Goal: Information Seeking & Learning: Learn about a topic

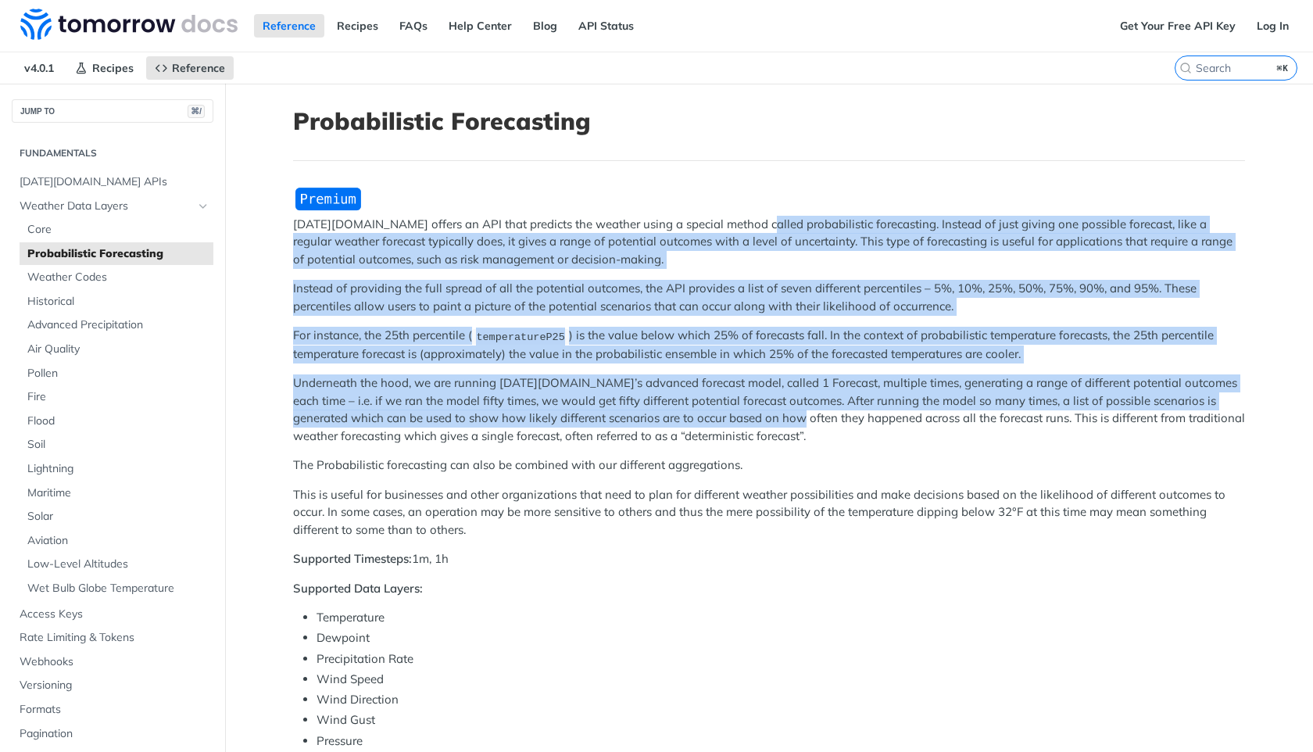
drag, startPoint x: 747, startPoint y: 230, endPoint x: 749, endPoint y: 424, distance: 193.9
click at [748, 419] on div "Tomorrow.io offers an API that predicts the weather using a special method call…" at bounding box center [769, 680] width 952 height 988
click at [749, 424] on p "Underneath the hood, we are running Tomorrow.io’s advanced forecast model, call…" at bounding box center [769, 409] width 952 height 70
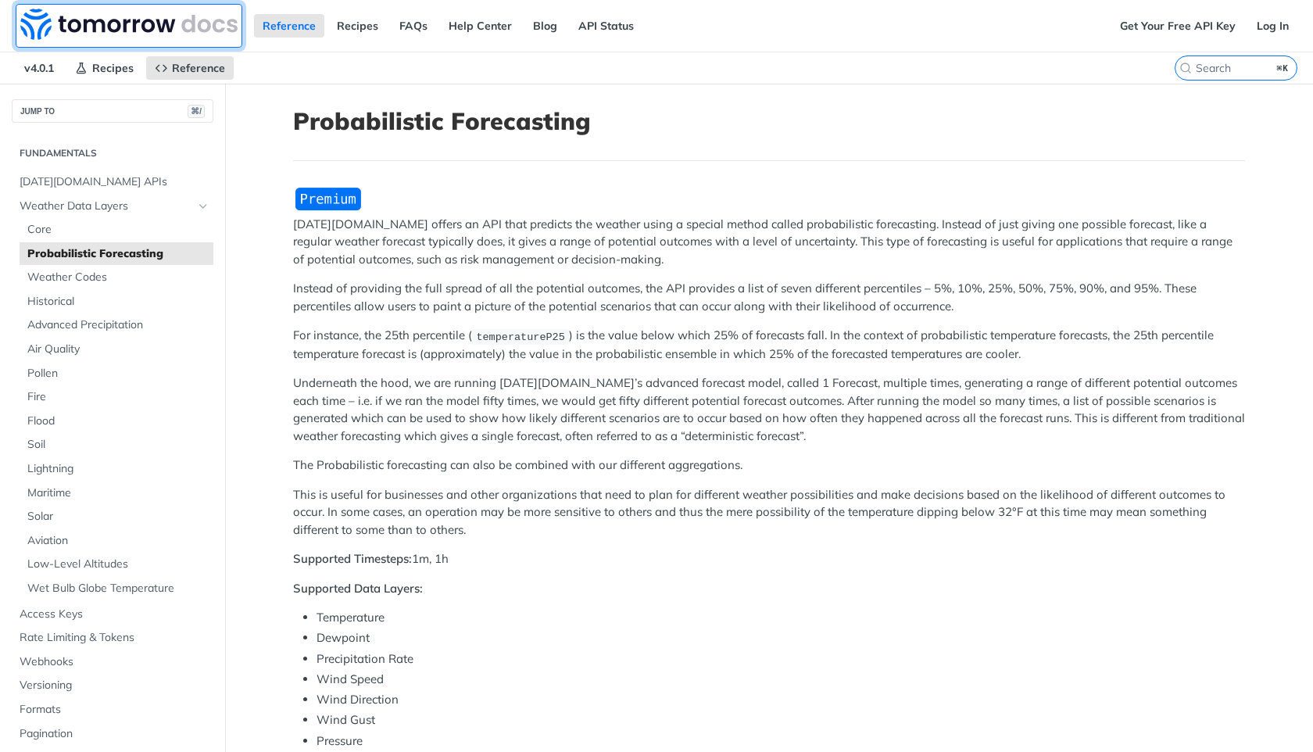
click at [138, 20] on img at bounding box center [128, 24] width 217 height 31
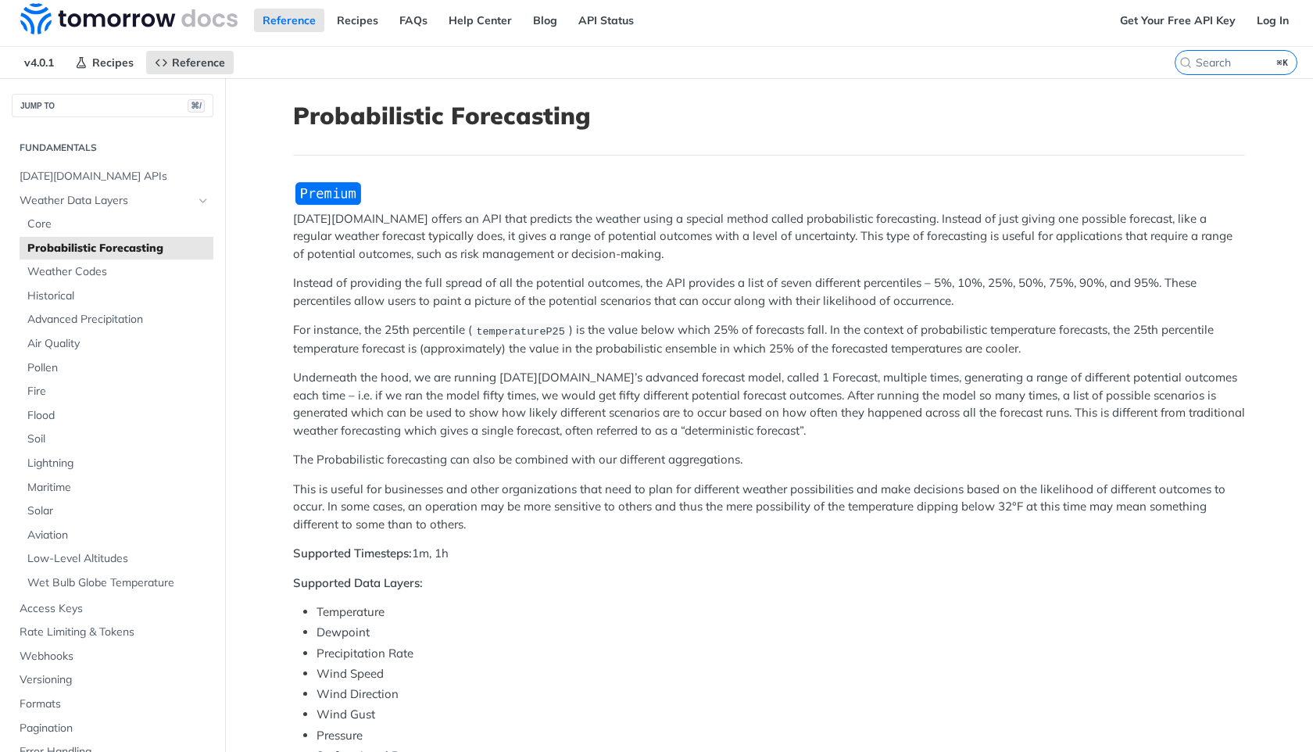
scroll to position [8, 0]
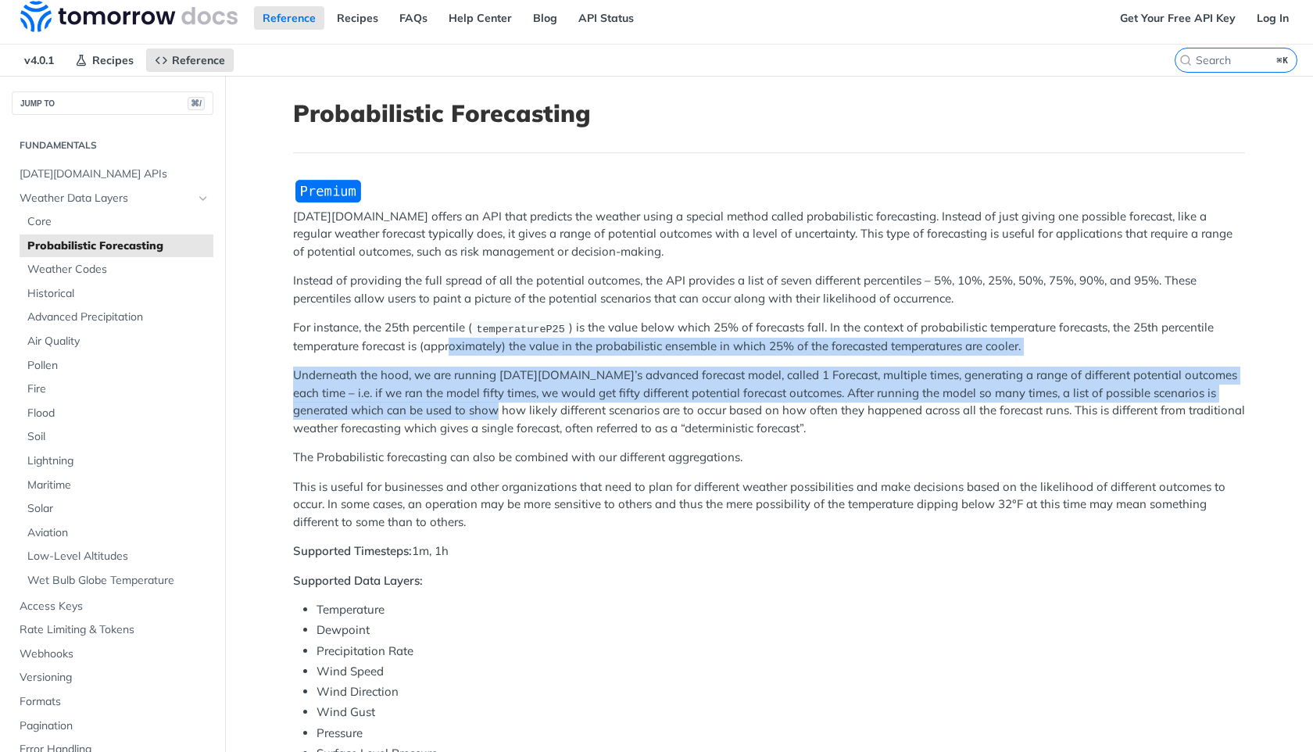
drag, startPoint x: 449, startPoint y: 353, endPoint x: 449, endPoint y: 420, distance: 66.4
click at [449, 418] on div "Tomorrow.io offers an API that predicts the weather using a special method call…" at bounding box center [769, 672] width 952 height 988
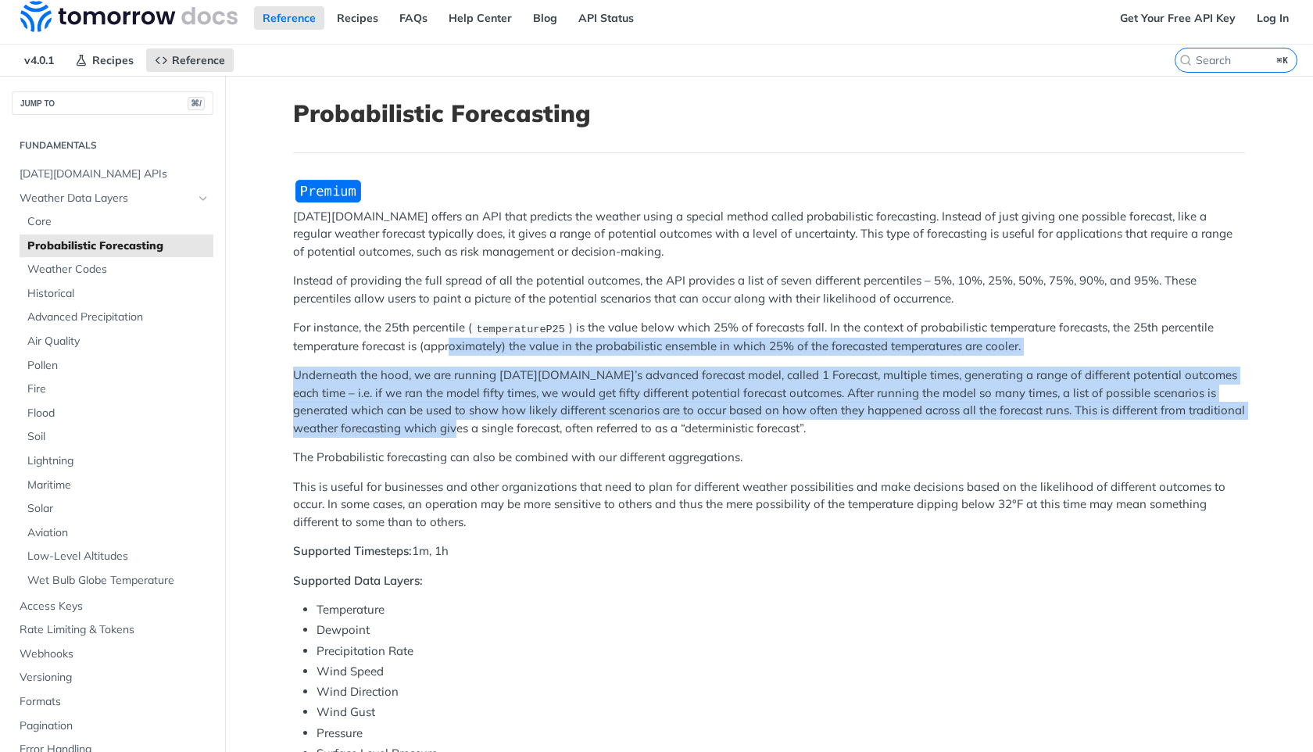
click at [449, 420] on p "Underneath the hood, we are running Tomorrow.io’s advanced forecast model, call…" at bounding box center [769, 402] width 952 height 70
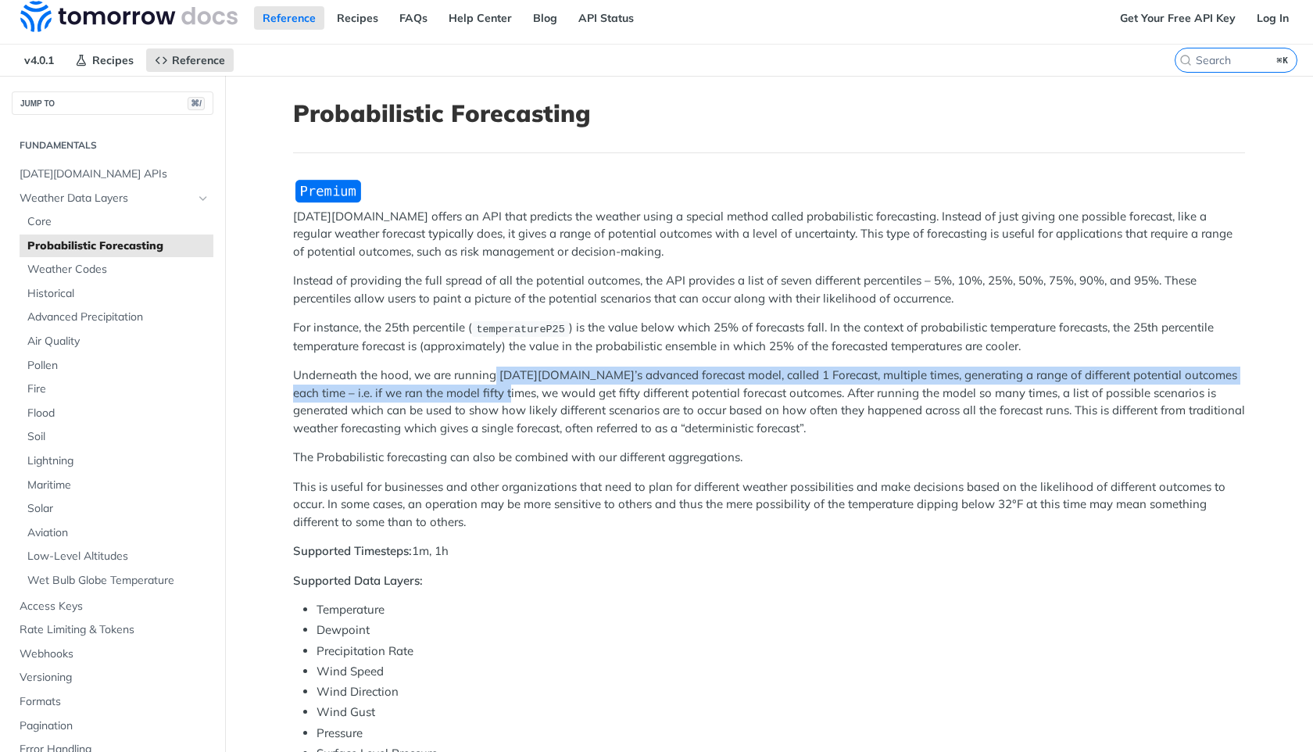
drag, startPoint x: 492, startPoint y: 379, endPoint x: 493, endPoint y: 398, distance: 18.8
click at [493, 398] on p "Underneath the hood, we are running Tomorrow.io’s advanced forecast model, call…" at bounding box center [769, 402] width 952 height 70
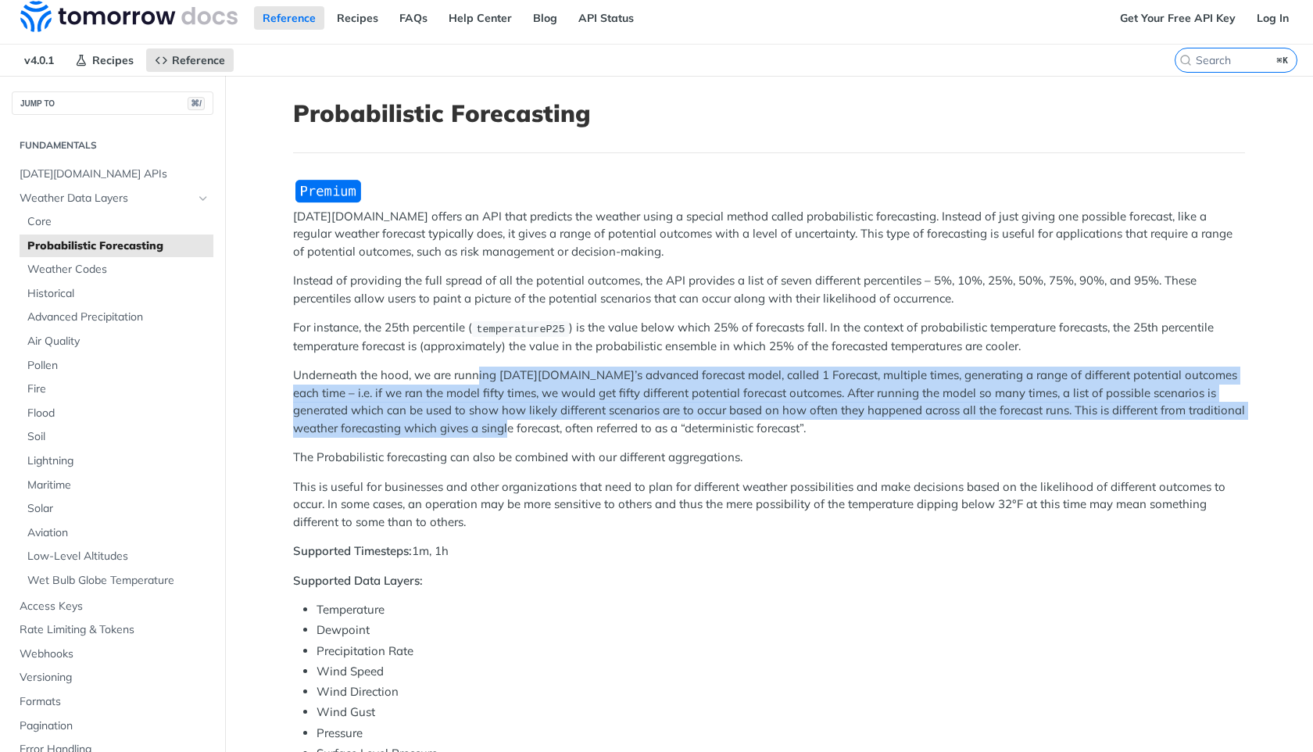
drag, startPoint x: 480, startPoint y: 381, endPoint x: 500, endPoint y: 429, distance: 51.8
click at [500, 429] on p "Underneath the hood, we are running Tomorrow.io’s advanced forecast model, call…" at bounding box center [769, 402] width 952 height 70
drag, startPoint x: 512, startPoint y: 425, endPoint x: 482, endPoint y: 361, distance: 70.6
click at [482, 361] on div "Tomorrow.io offers an API that predicts the weather using a special method call…" at bounding box center [769, 672] width 952 height 988
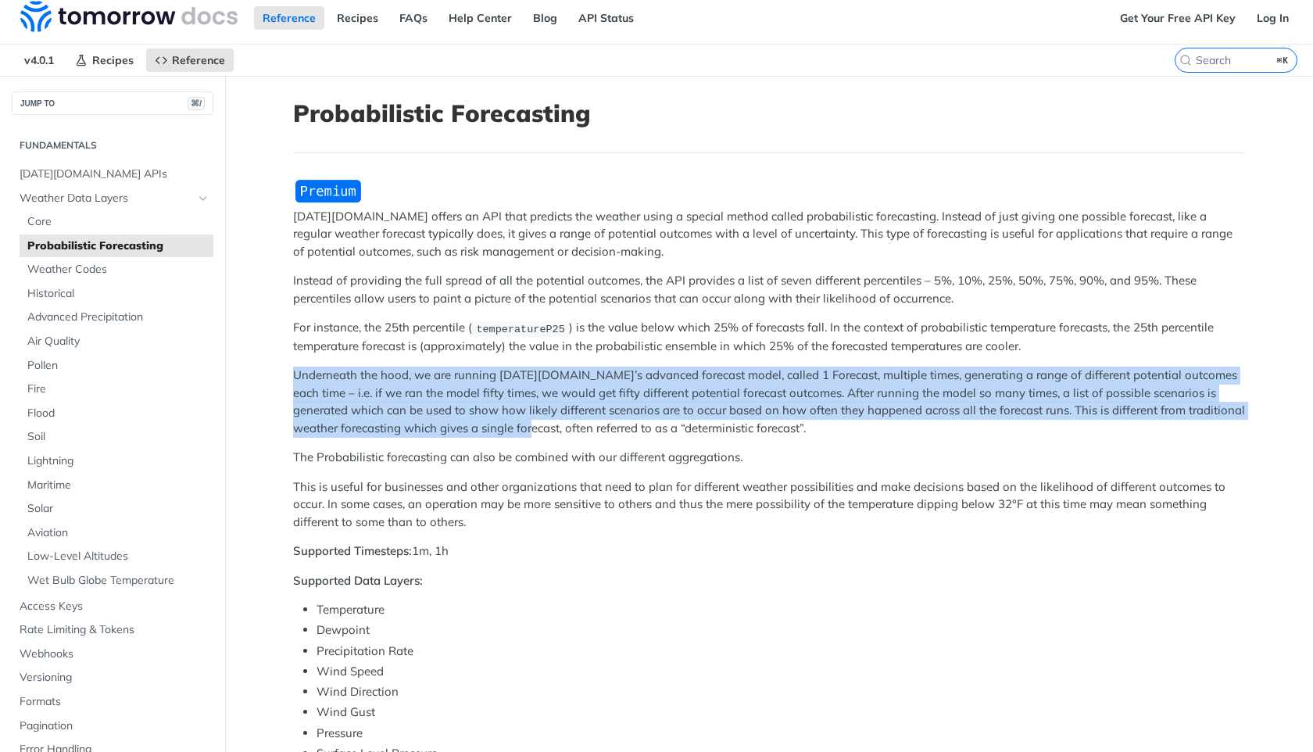
click at [482, 361] on div "Tomorrow.io offers an API that predicts the weather using a special method call…" at bounding box center [769, 672] width 952 height 988
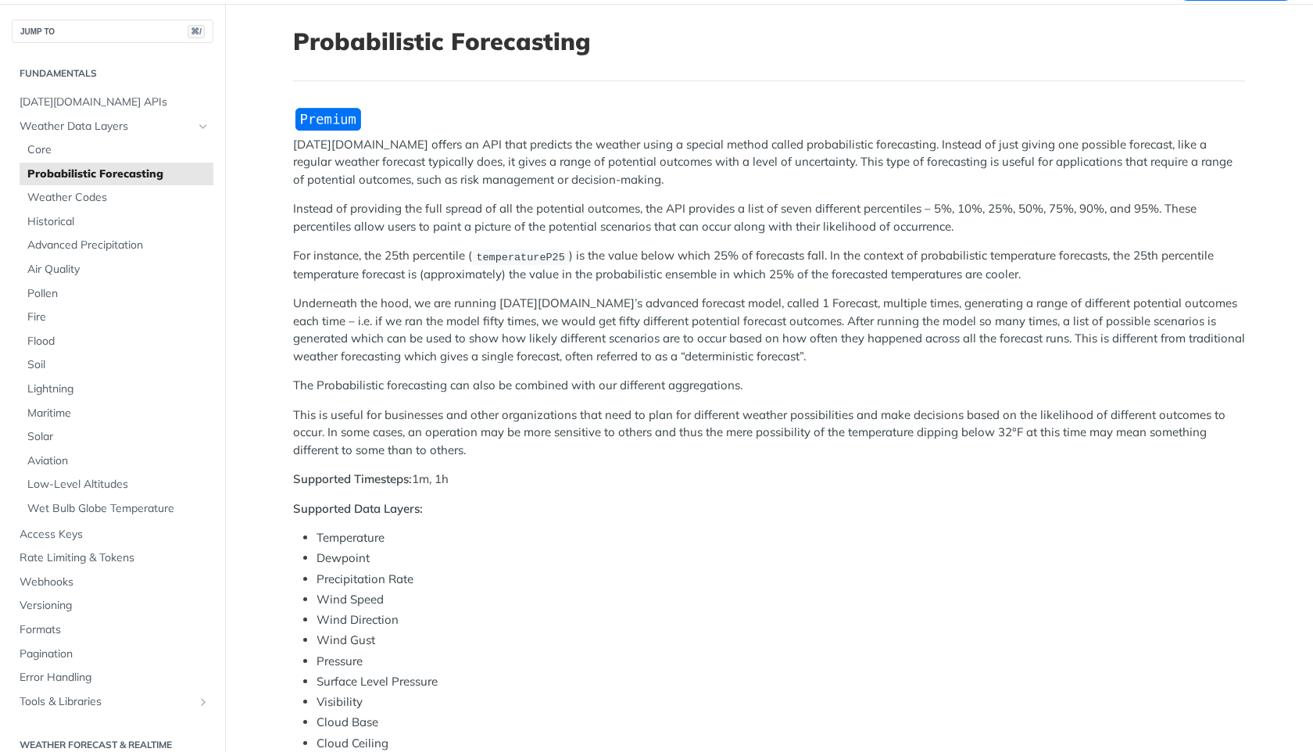
scroll to position [0, 0]
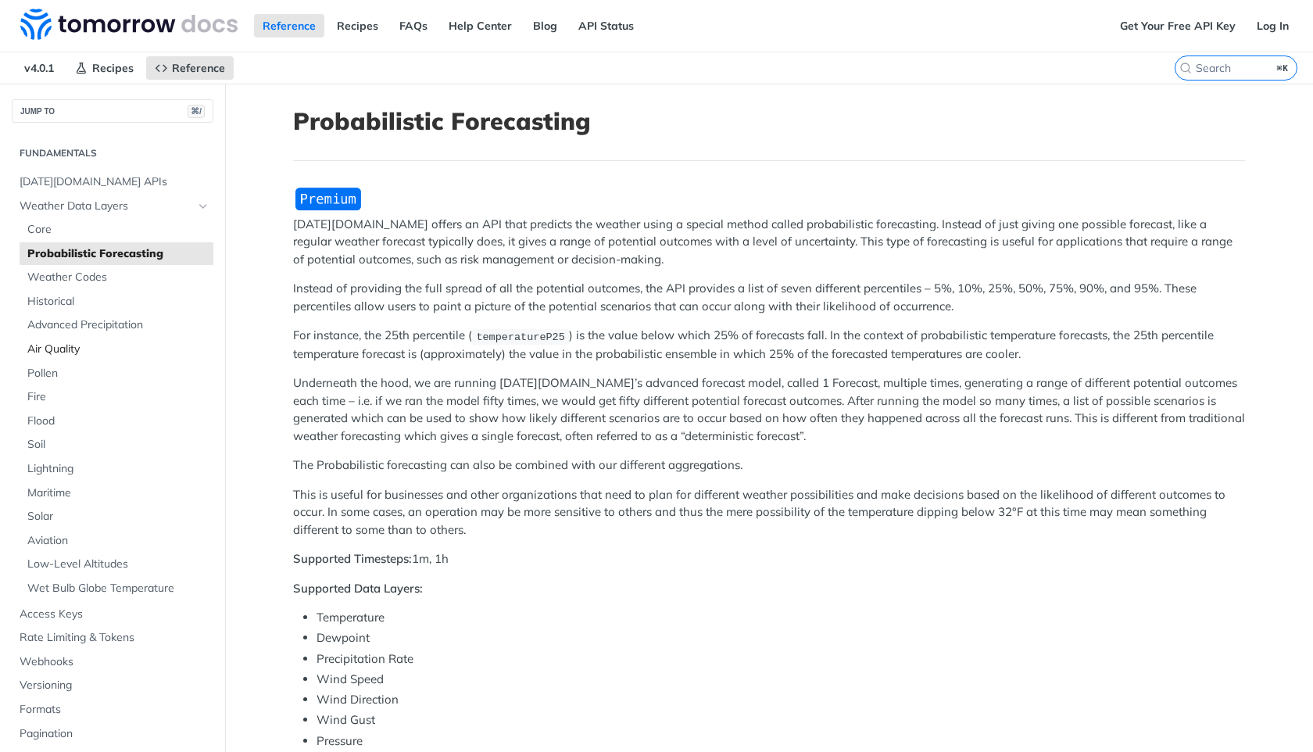
click at [61, 349] on span "Air Quality" at bounding box center [118, 350] width 182 height 16
click at [305, 200] on img "Expand image" at bounding box center [328, 199] width 70 height 26
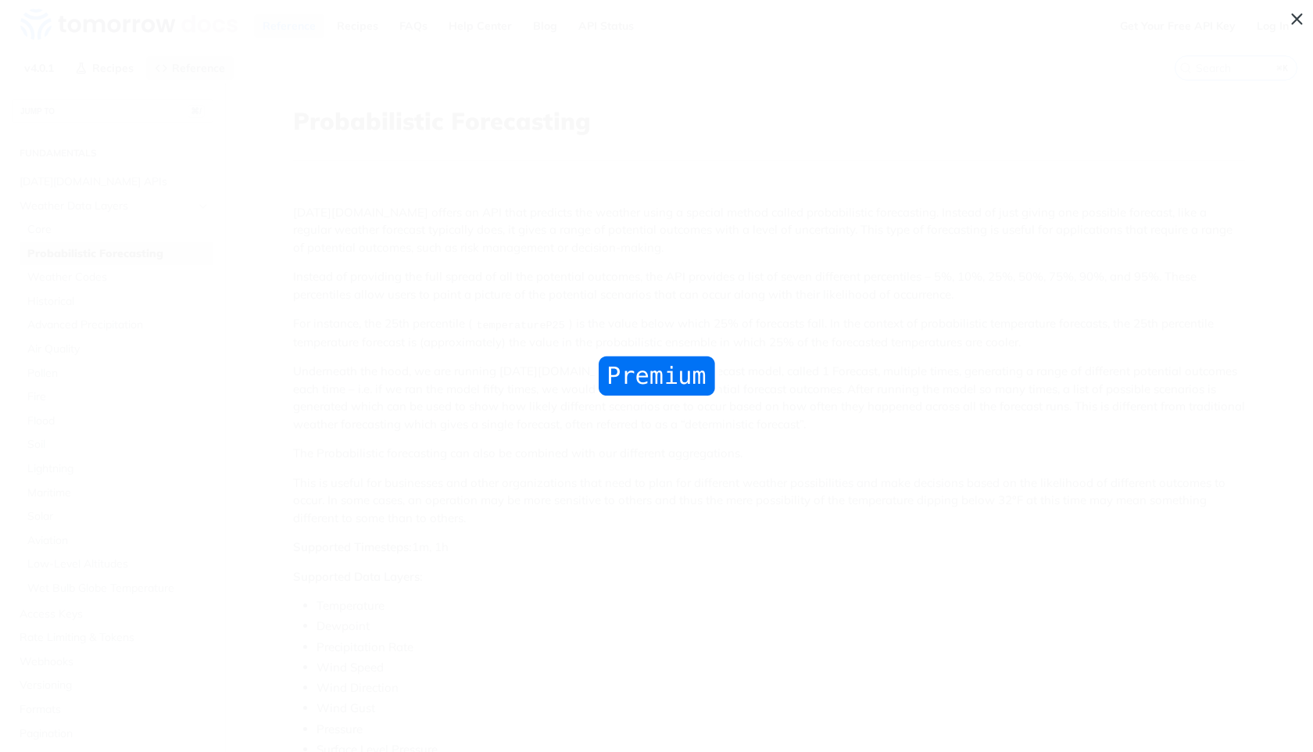
click at [386, 284] on span "Collapse image" at bounding box center [656, 376] width 1313 height 752
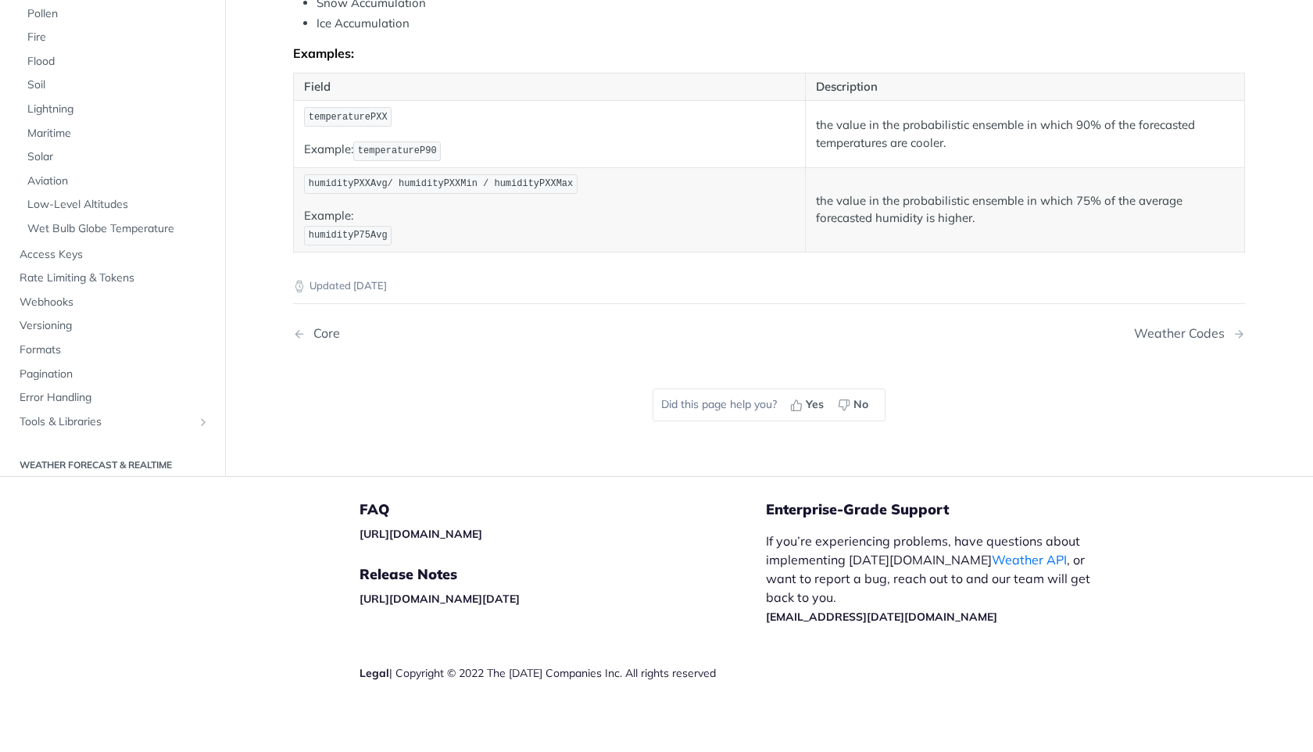
scroll to position [927, 0]
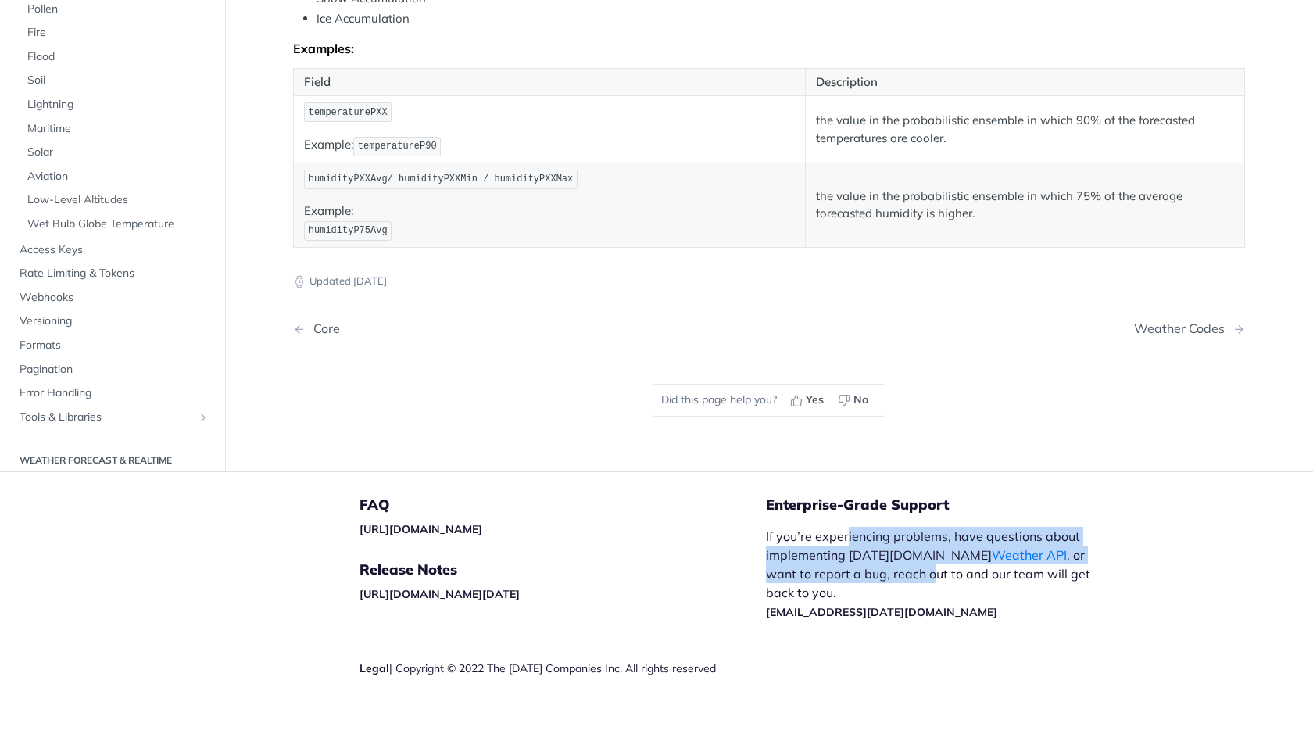
drag, startPoint x: 848, startPoint y: 526, endPoint x: 849, endPoint y: 579, distance: 53.2
click at [849, 579] on p "If you’re experiencing problems, have questions about implementing Tomorrow.io …" at bounding box center [936, 574] width 341 height 94
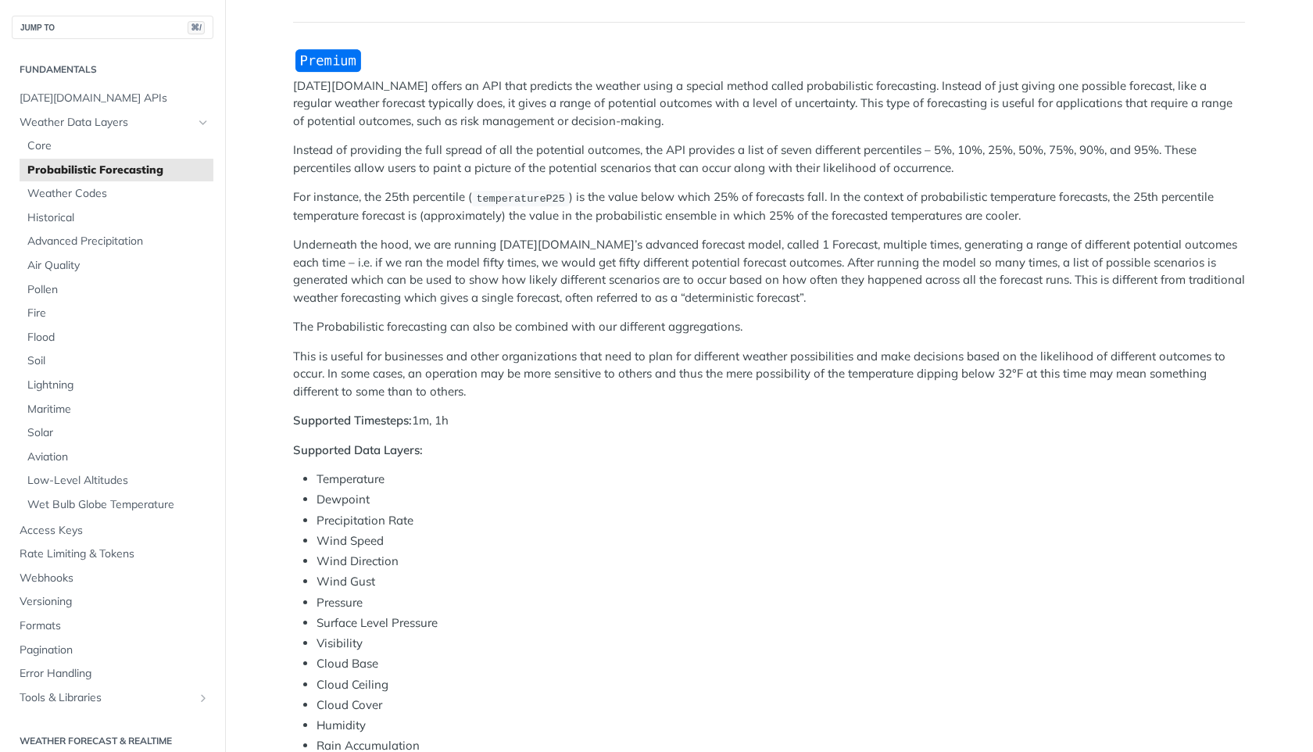
scroll to position [0, 0]
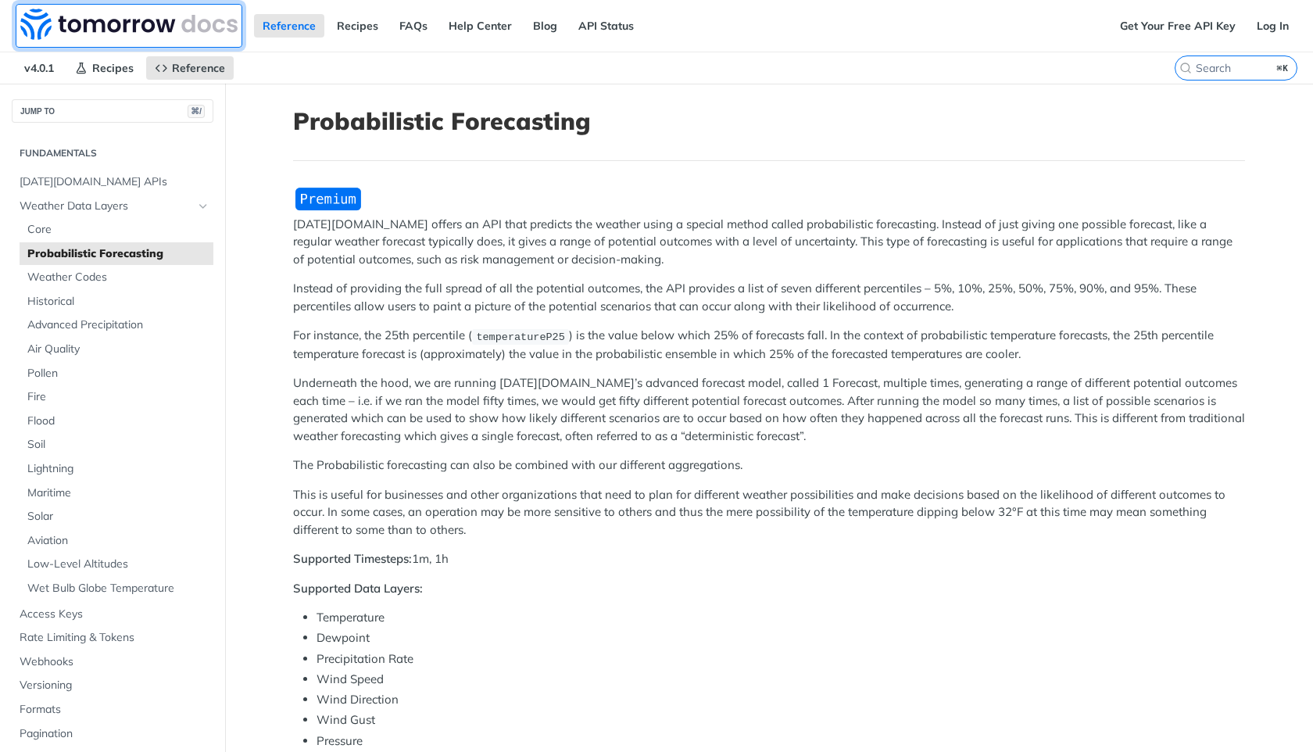
click at [85, 27] on img at bounding box center [128, 24] width 217 height 31
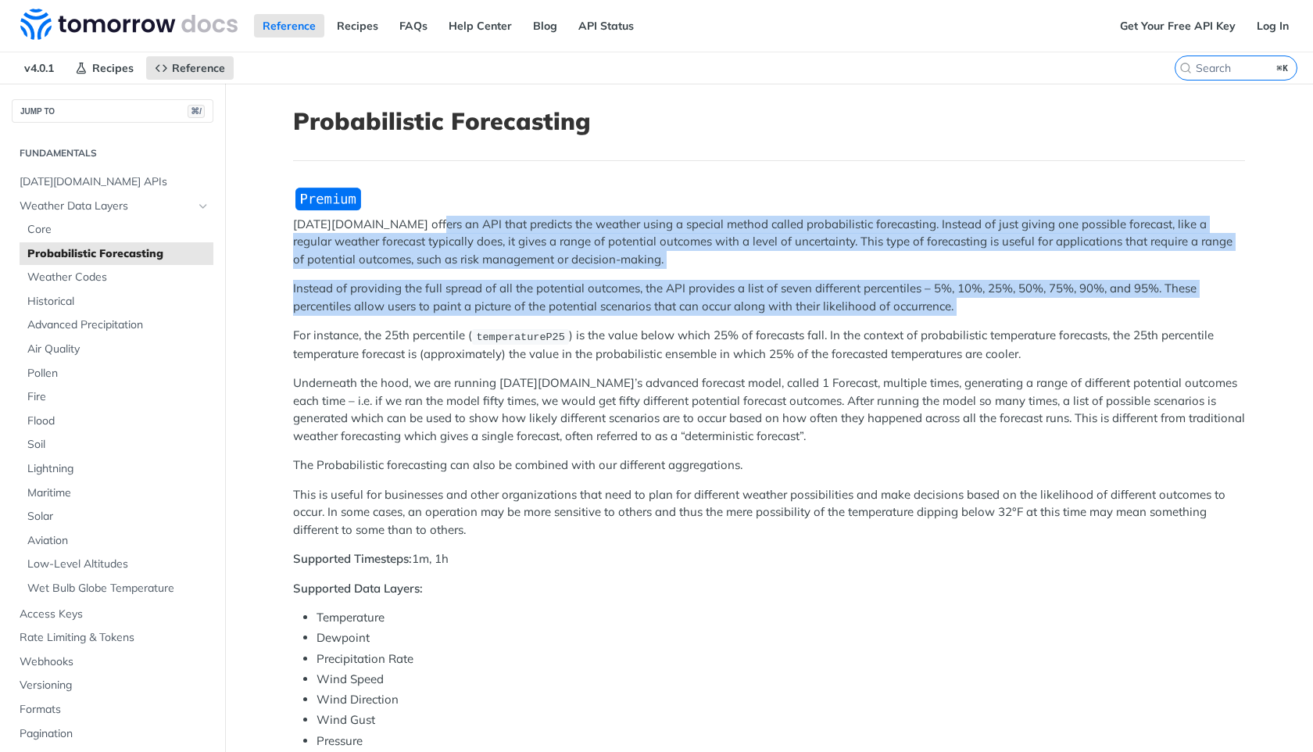
drag, startPoint x: 421, startPoint y: 225, endPoint x: 436, endPoint y: 315, distance: 91.2
click at [436, 316] on div "Tomorrow.io offers an API that predicts the weather using a special method call…" at bounding box center [769, 680] width 952 height 988
click at [436, 315] on div "Tomorrow.io offers an API that predicts the weather using a special method call…" at bounding box center [769, 680] width 952 height 988
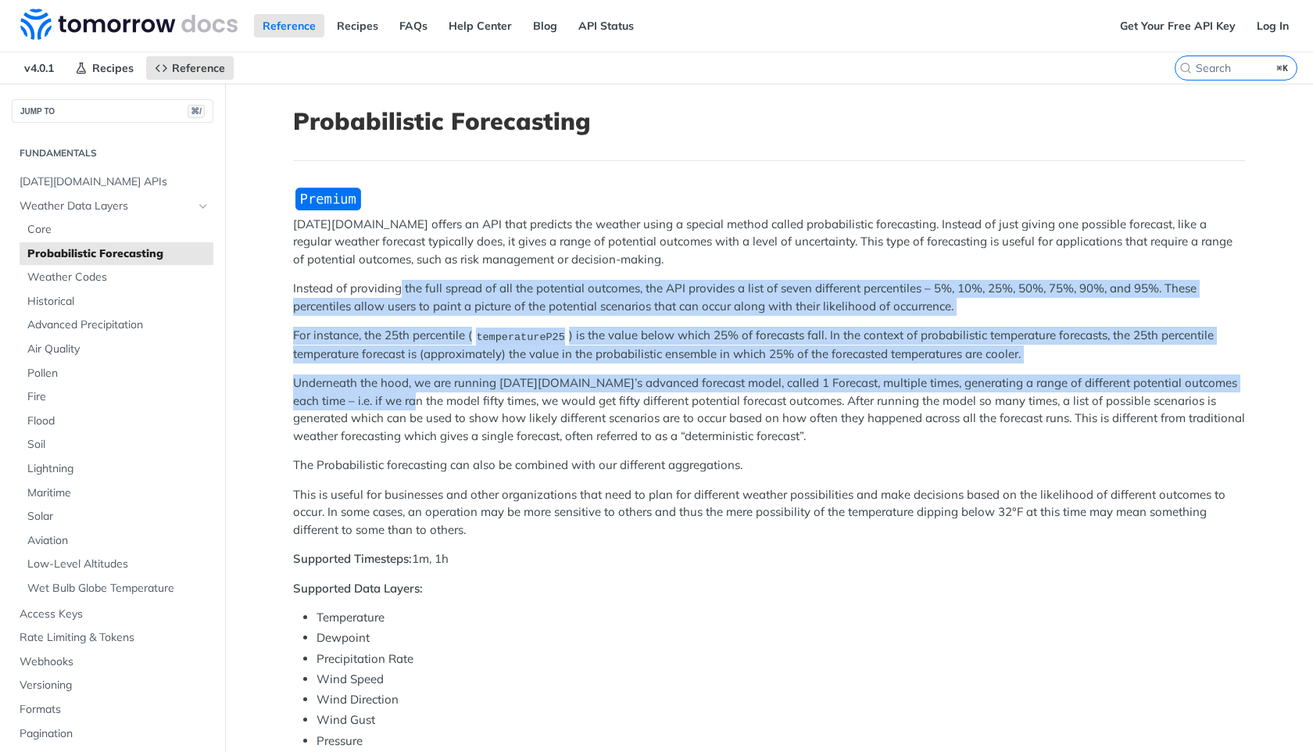
drag, startPoint x: 401, startPoint y: 280, endPoint x: 399, endPoint y: 404, distance: 124.3
click at [399, 404] on div "Tomorrow.io offers an API that predicts the weather using a special method call…" at bounding box center [769, 680] width 952 height 988
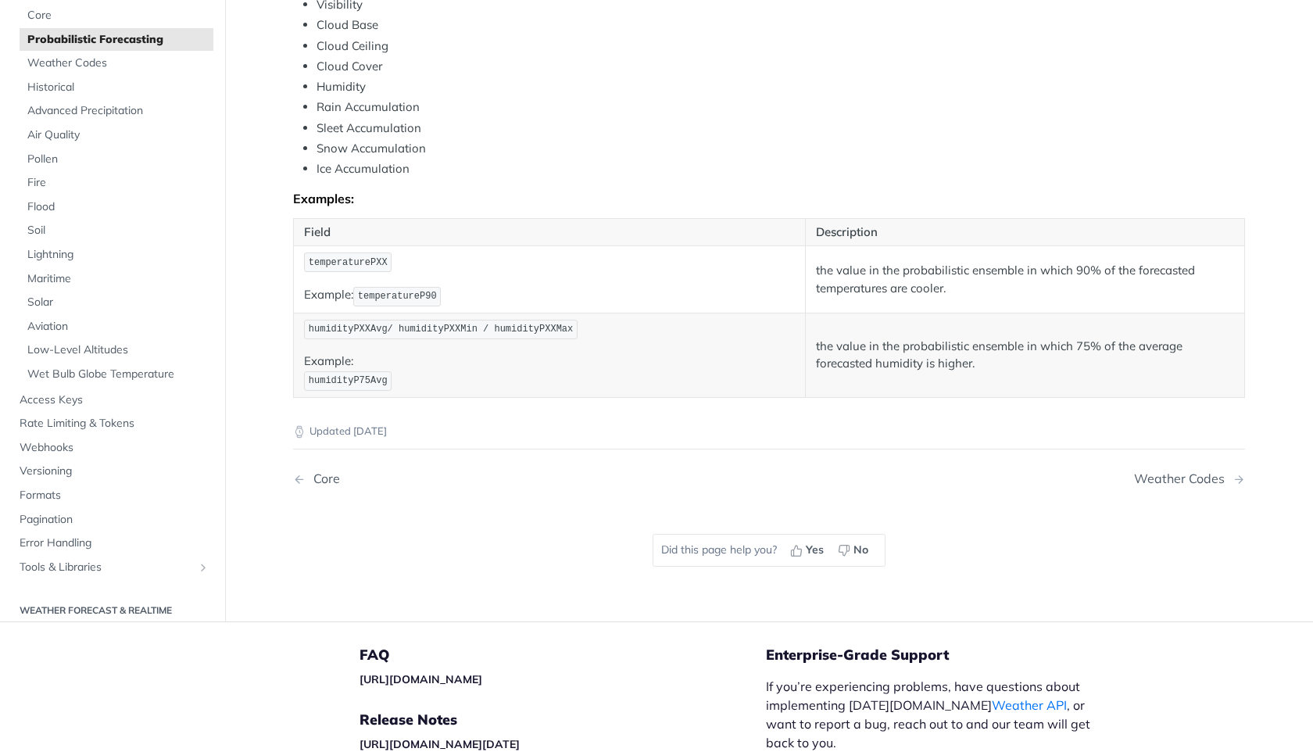
scroll to position [852, 0]
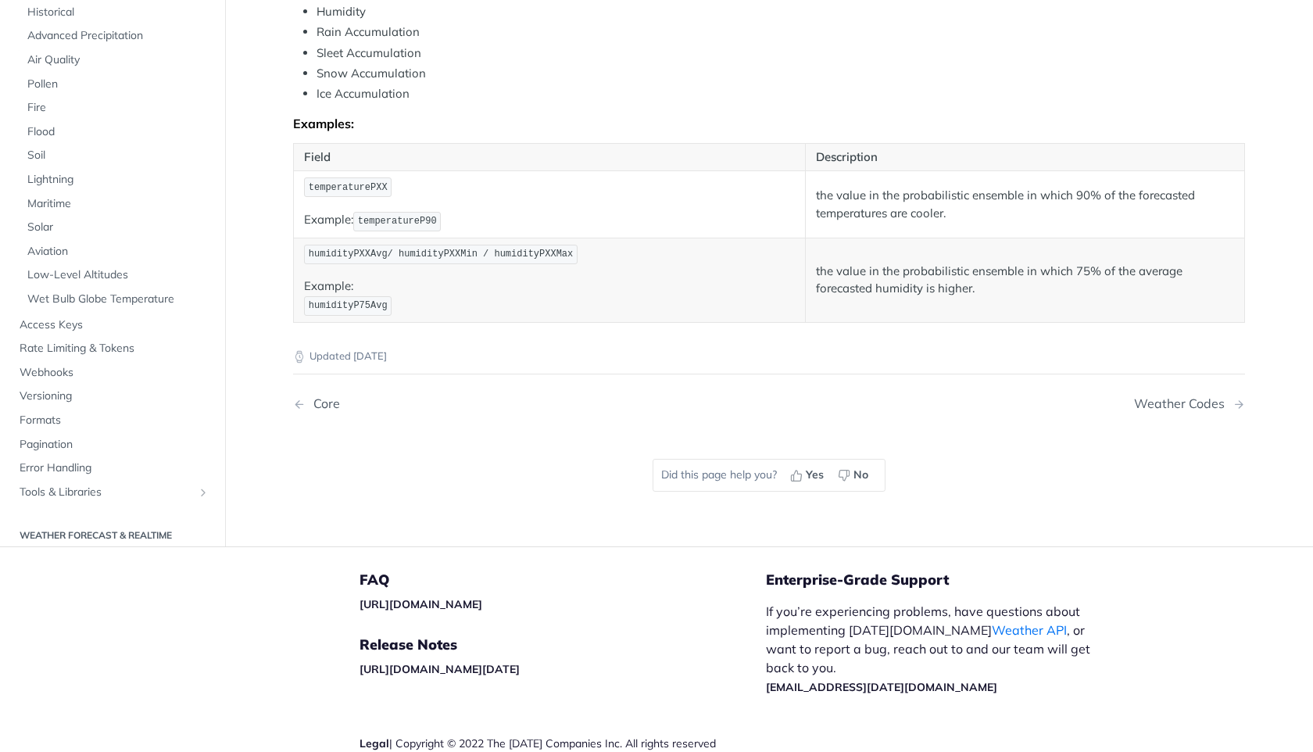
click at [352, 190] on span "temperaturePXX" at bounding box center [348, 187] width 79 height 11
copy span "temperaturePXX"
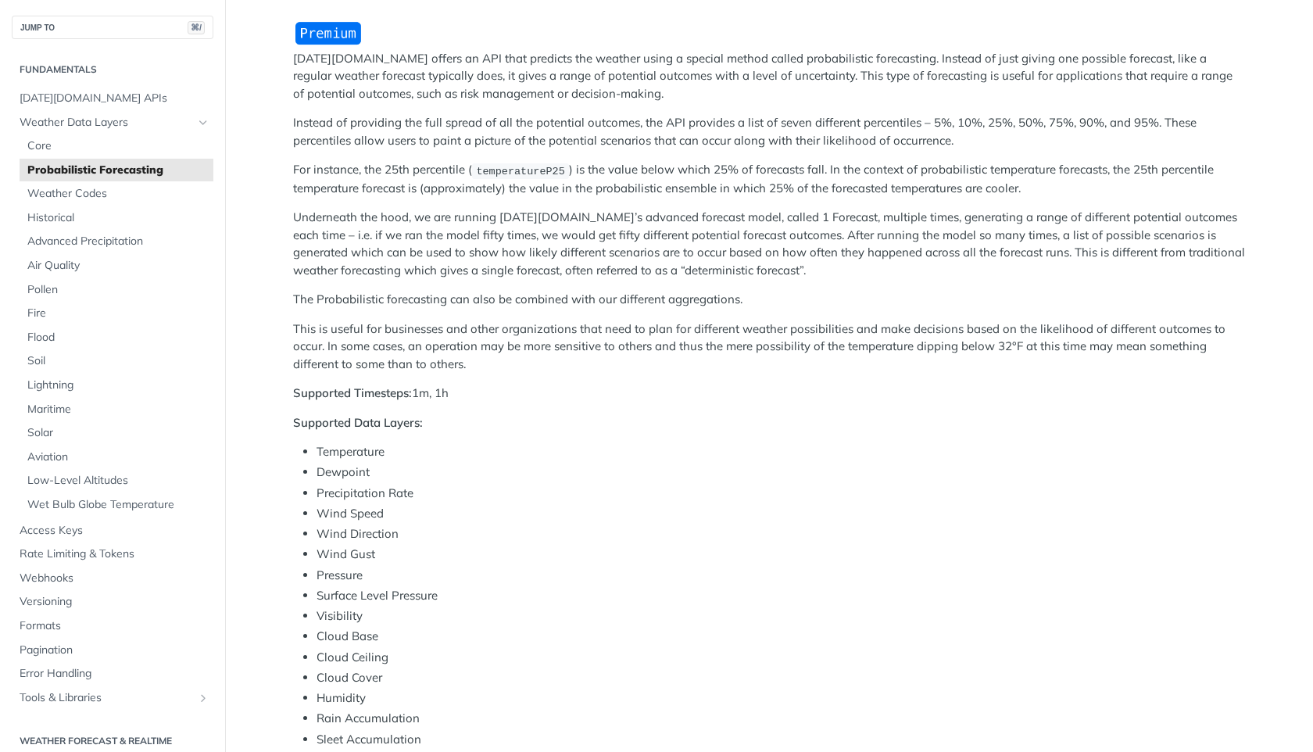
scroll to position [0, 0]
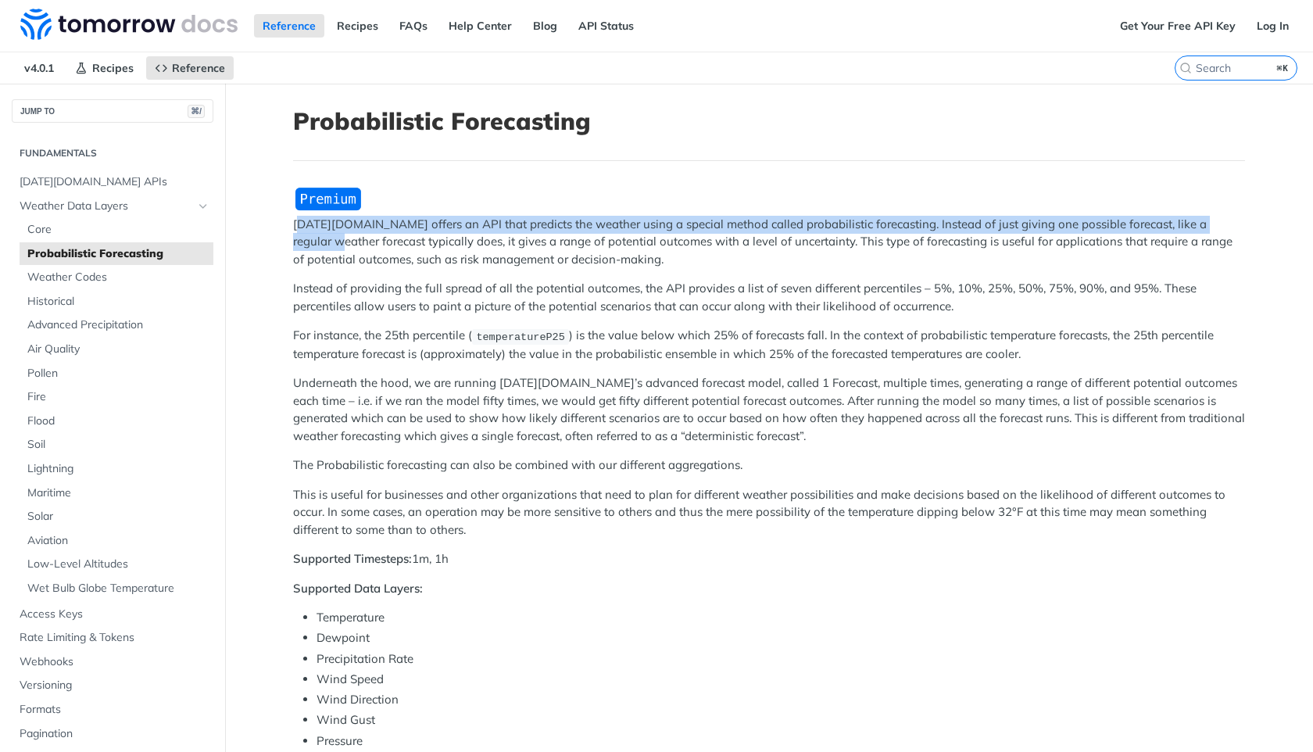
drag, startPoint x: 298, startPoint y: 226, endPoint x: 298, endPoint y: 262, distance: 36.0
click at [298, 262] on p "Tomorrow.io offers an API that predicts the weather using a special method call…" at bounding box center [769, 242] width 952 height 53
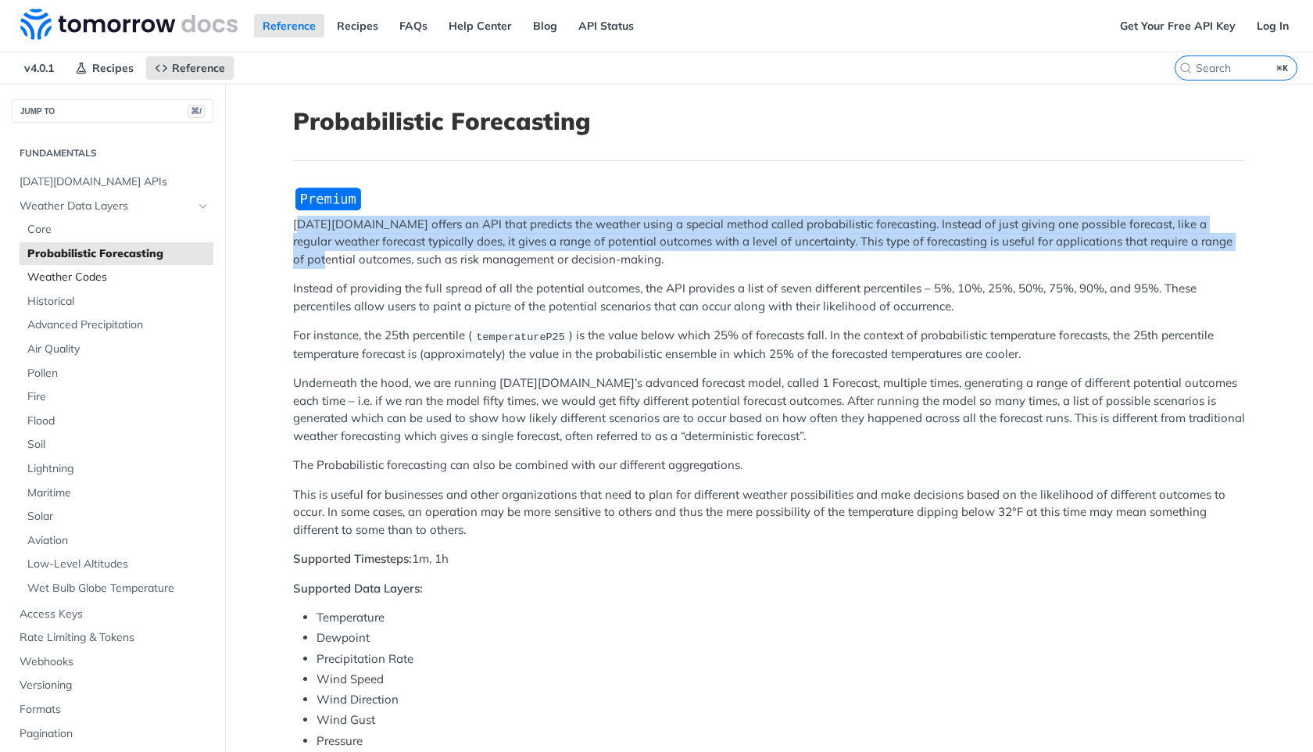
click at [145, 277] on span "Weather Codes" at bounding box center [118, 278] width 182 height 16
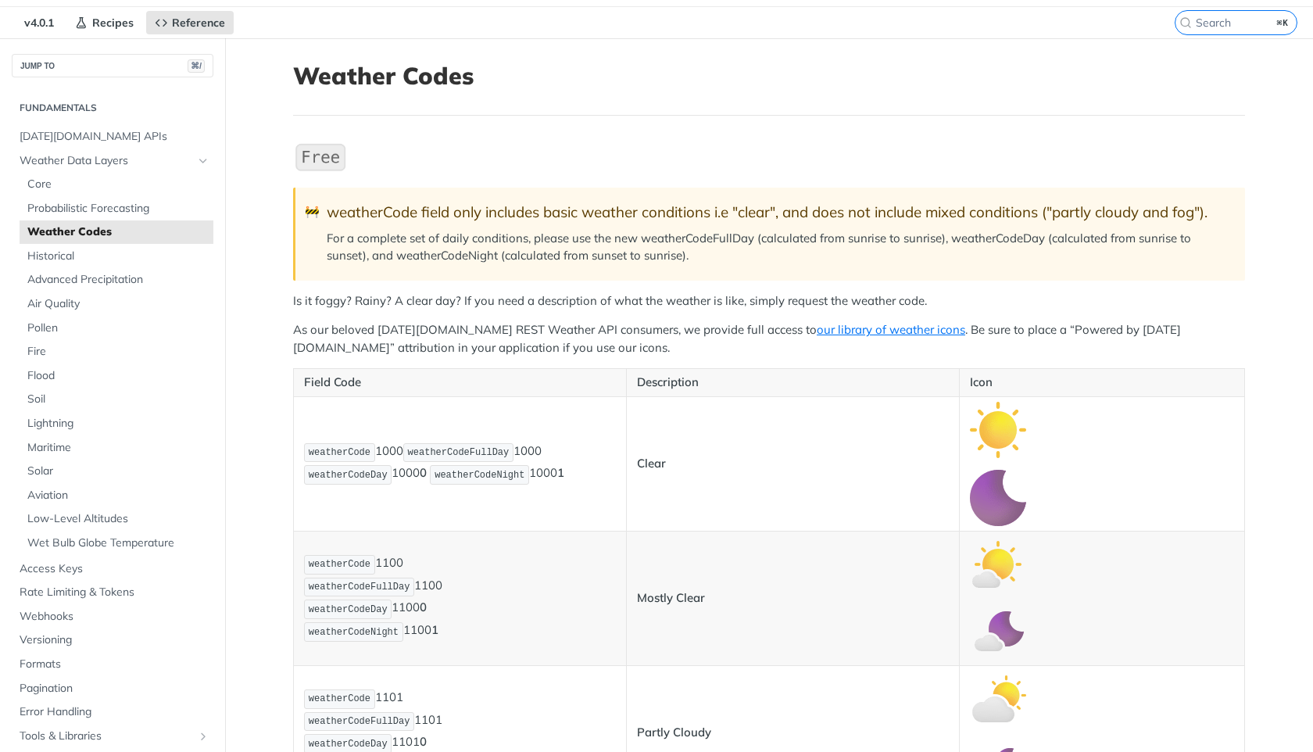
scroll to position [48, 0]
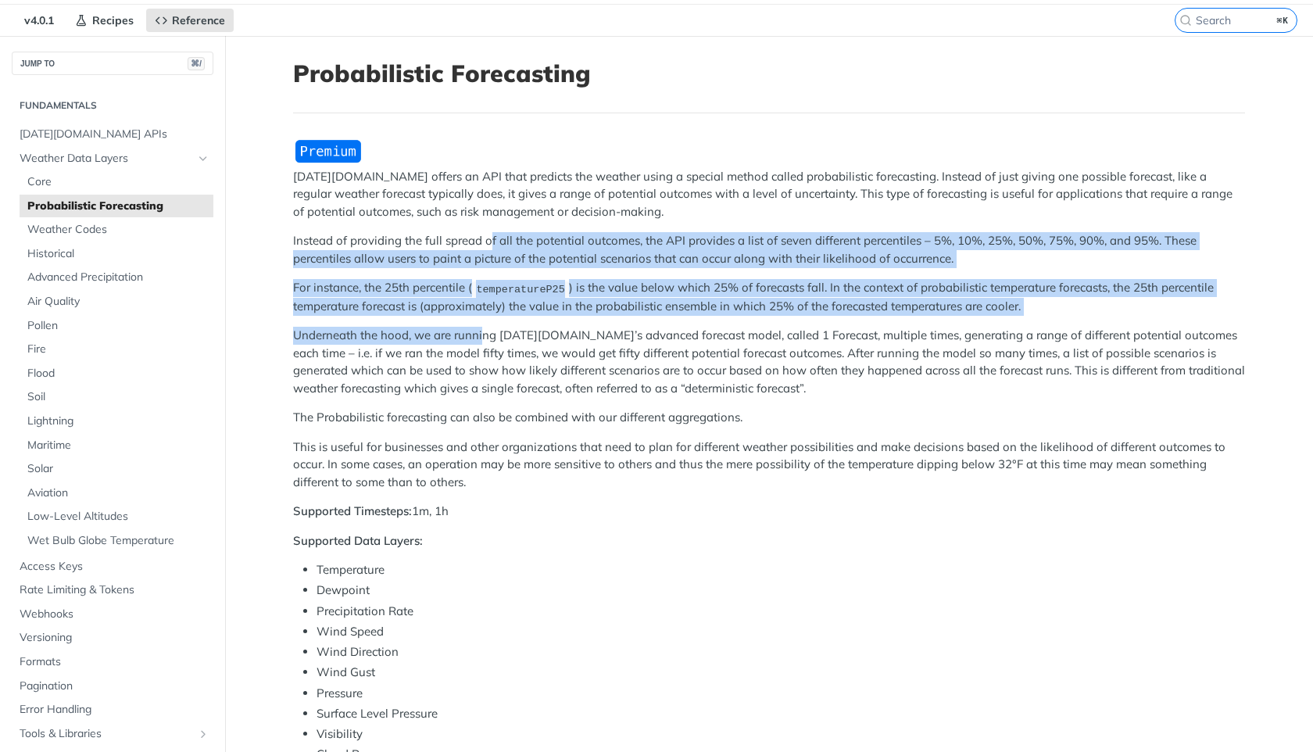
drag, startPoint x: 489, startPoint y: 249, endPoint x: 484, endPoint y: 328, distance: 79.1
click at [484, 328] on div "Tomorrow.io offers an API that predicts the weather using a special method call…" at bounding box center [769, 632] width 952 height 988
click at [484, 328] on p "Underneath the hood, we are running Tomorrow.io’s advanced forecast model, call…" at bounding box center [769, 362] width 952 height 70
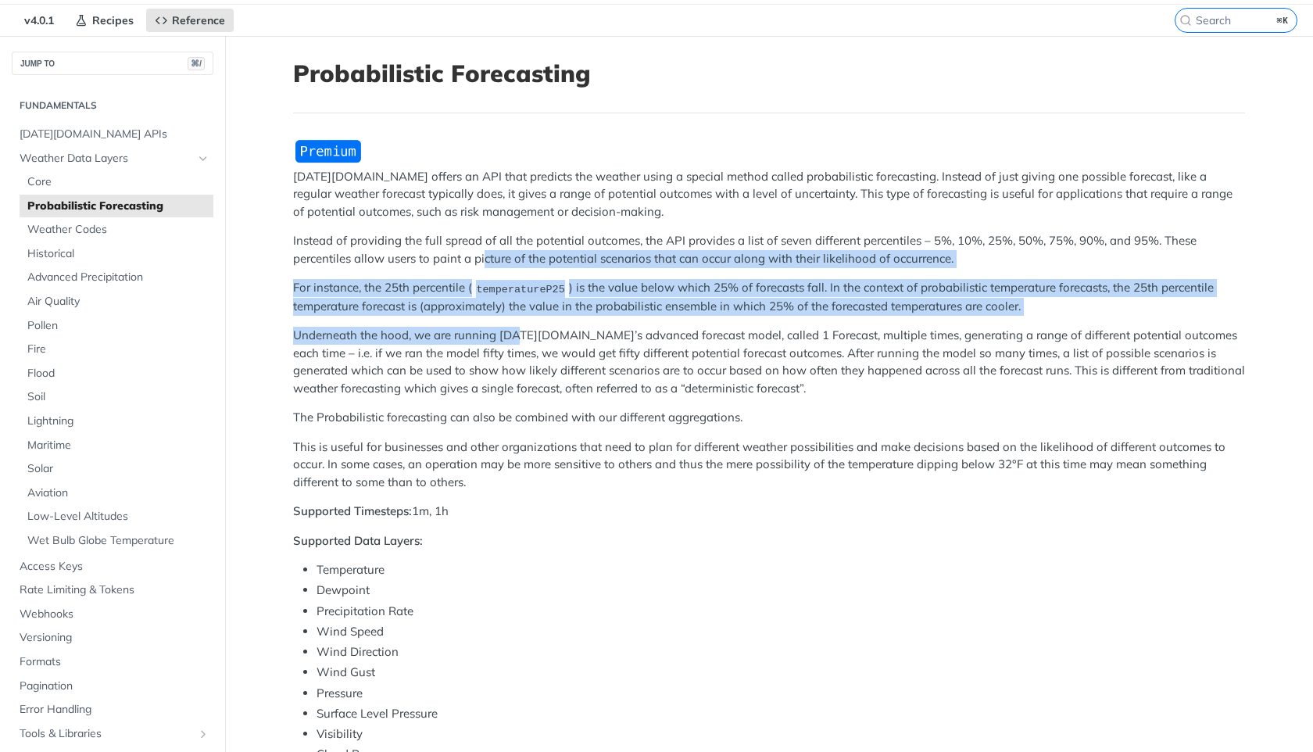
drag, startPoint x: 525, startPoint y: 328, endPoint x: 485, endPoint y: 259, distance: 79.5
click at [485, 259] on div "Tomorrow.io offers an API that predicts the weather using a special method call…" at bounding box center [769, 632] width 952 height 988
click at [485, 259] on p "Instead of providing the full spread of all the potential outcomes, the API pro…" at bounding box center [769, 249] width 952 height 35
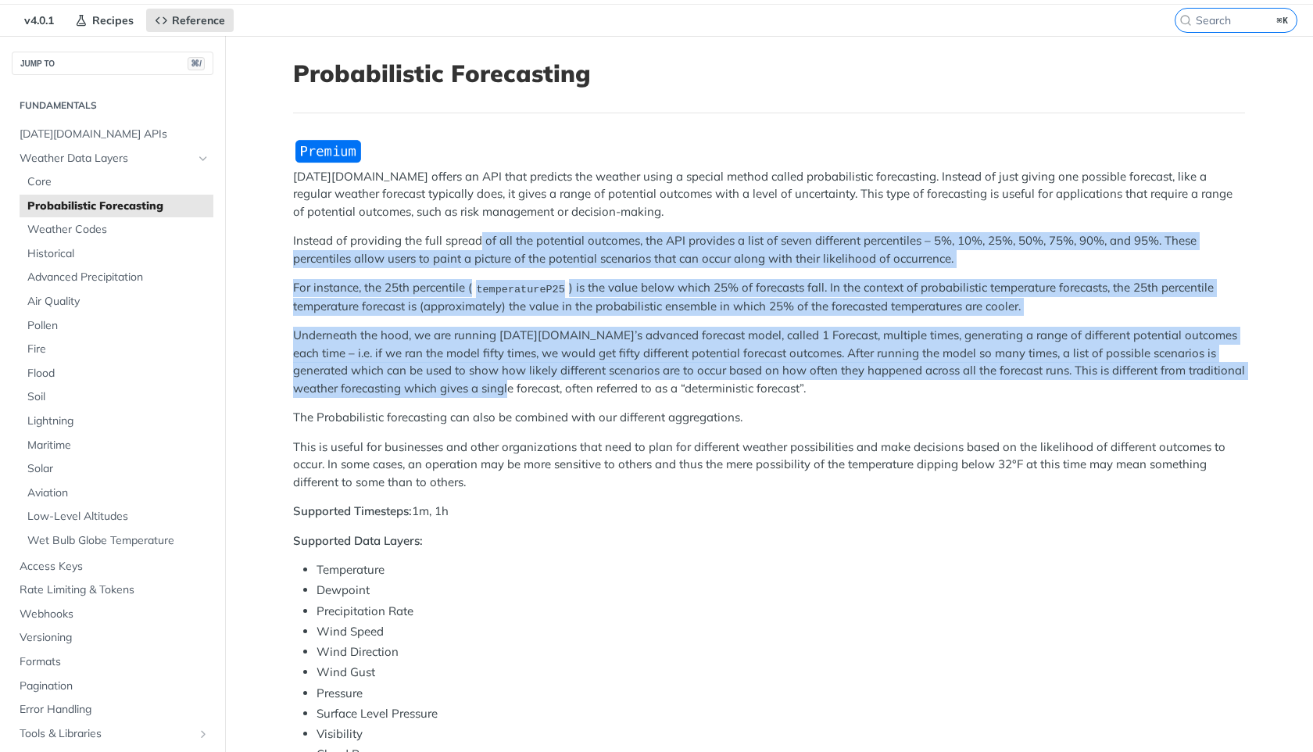
drag, startPoint x: 478, startPoint y: 242, endPoint x: 503, endPoint y: 390, distance: 150.6
click at [503, 390] on div "Tomorrow.io offers an API that predicts the weather using a special method call…" at bounding box center [769, 632] width 952 height 988
click at [503, 390] on p "Underneath the hood, we are running Tomorrow.io’s advanced forecast model, call…" at bounding box center [769, 362] width 952 height 70
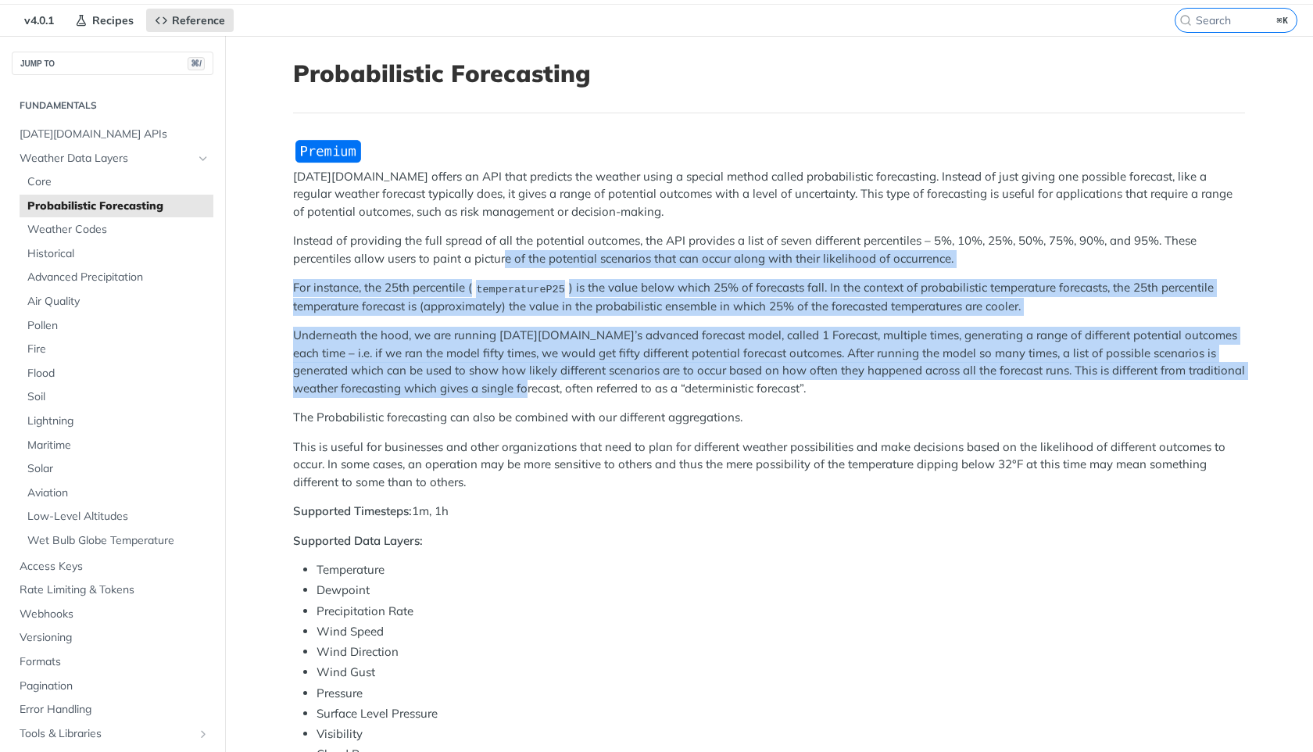
drag, startPoint x: 517, startPoint y: 386, endPoint x: 503, endPoint y: 260, distance: 126.7
click at [503, 260] on div "Tomorrow.io offers an API that predicts the weather using a special method call…" at bounding box center [769, 632] width 952 height 988
click at [503, 260] on p "Instead of providing the full spread of all the potential outcomes, the API pro…" at bounding box center [769, 249] width 952 height 35
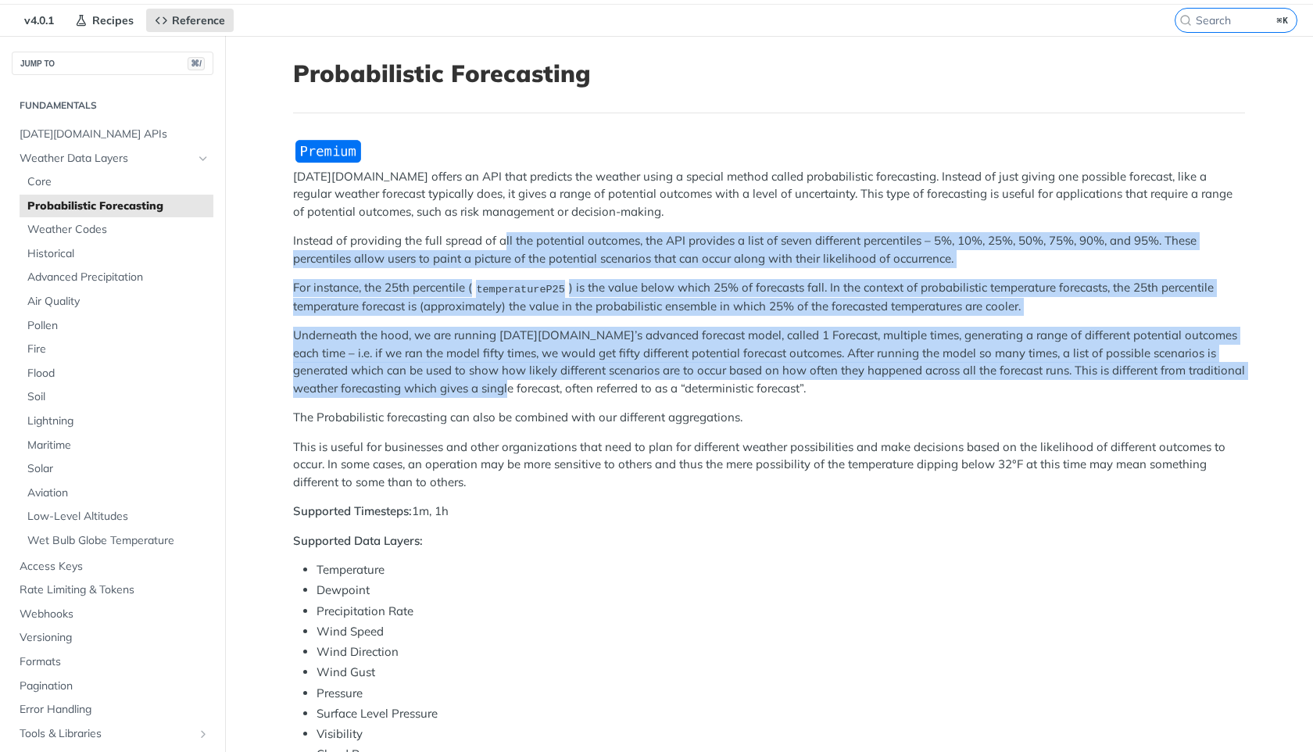
drag, startPoint x: 503, startPoint y: 239, endPoint x: 503, endPoint y: 400, distance: 161.0
click at [503, 400] on div "Tomorrow.io offers an API that predicts the weather using a special method call…" at bounding box center [769, 632] width 952 height 988
drag, startPoint x: 534, startPoint y: 389, endPoint x: 517, endPoint y: 243, distance: 147.2
click at [517, 243] on div "Tomorrow.io offers an API that predicts the weather using a special method call…" at bounding box center [769, 632] width 952 height 988
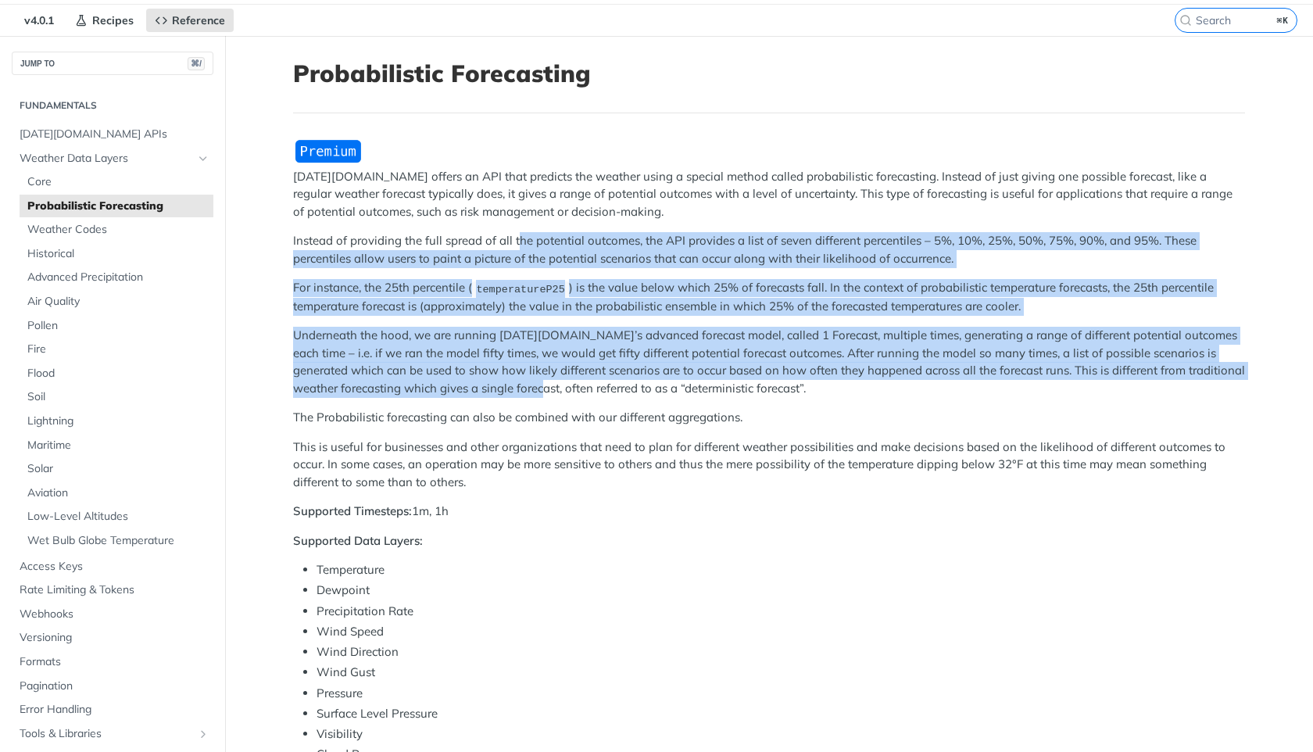
click at [517, 243] on p "Instead of providing the full spread of all the potential outcomes, the API pro…" at bounding box center [769, 249] width 952 height 35
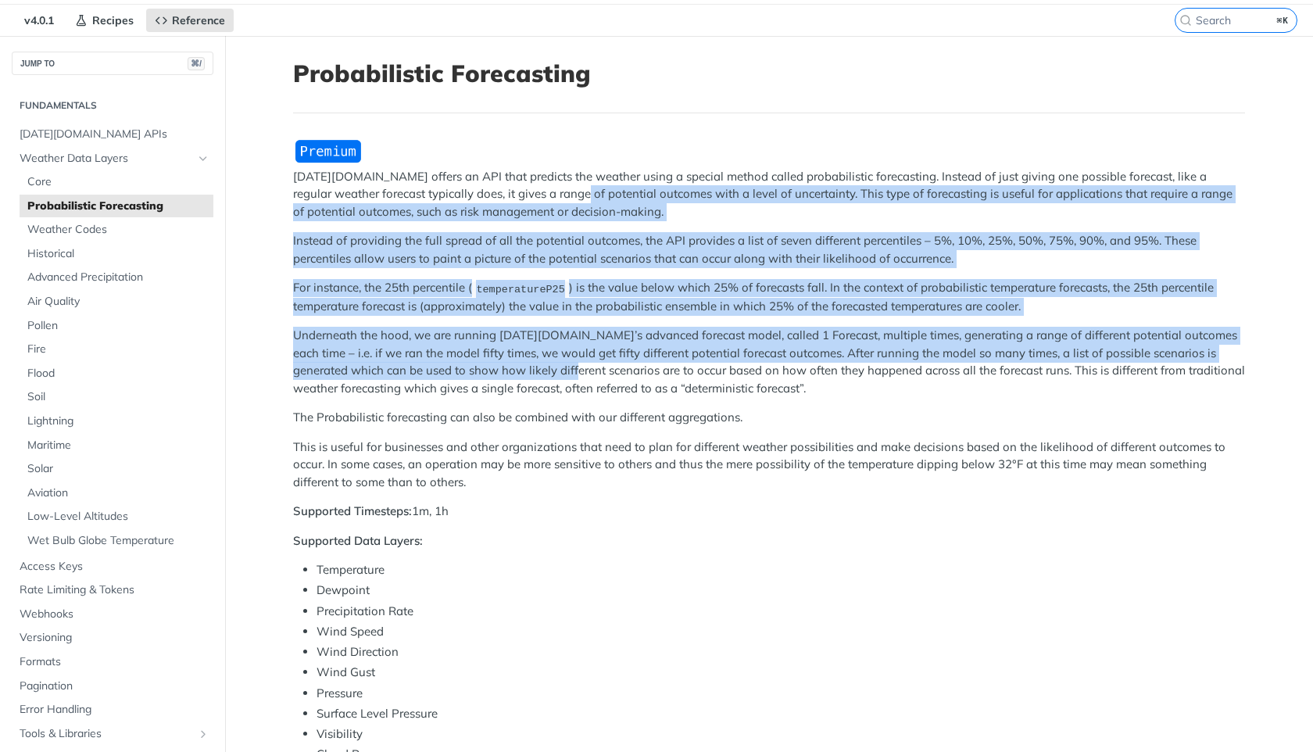
drag, startPoint x: 545, startPoint y: 194, endPoint x: 524, endPoint y: 376, distance: 183.3
click at [524, 376] on div "Tomorrow.io offers an API that predicts the weather using a special method call…" at bounding box center [769, 632] width 952 height 988
click at [524, 376] on p "Underneath the hood, we are running Tomorrow.io’s advanced forecast model, call…" at bounding box center [769, 362] width 952 height 70
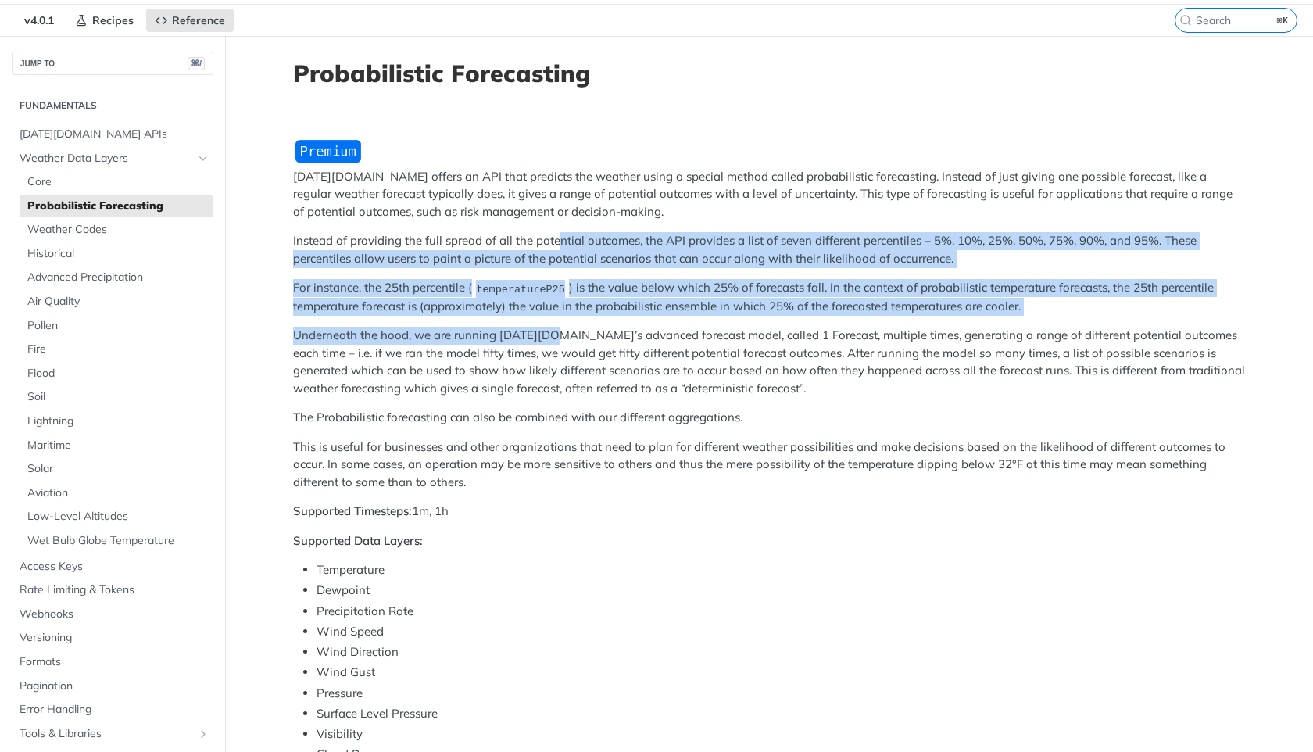
drag, startPoint x: 556, startPoint y: 242, endPoint x: 557, endPoint y: 336, distance: 94.6
click at [557, 336] on div "Tomorrow.io offers an API that predicts the weather using a special method call…" at bounding box center [769, 632] width 952 height 988
click at [557, 336] on p "Underneath the hood, we are running Tomorrow.io’s advanced forecast model, call…" at bounding box center [769, 362] width 952 height 70
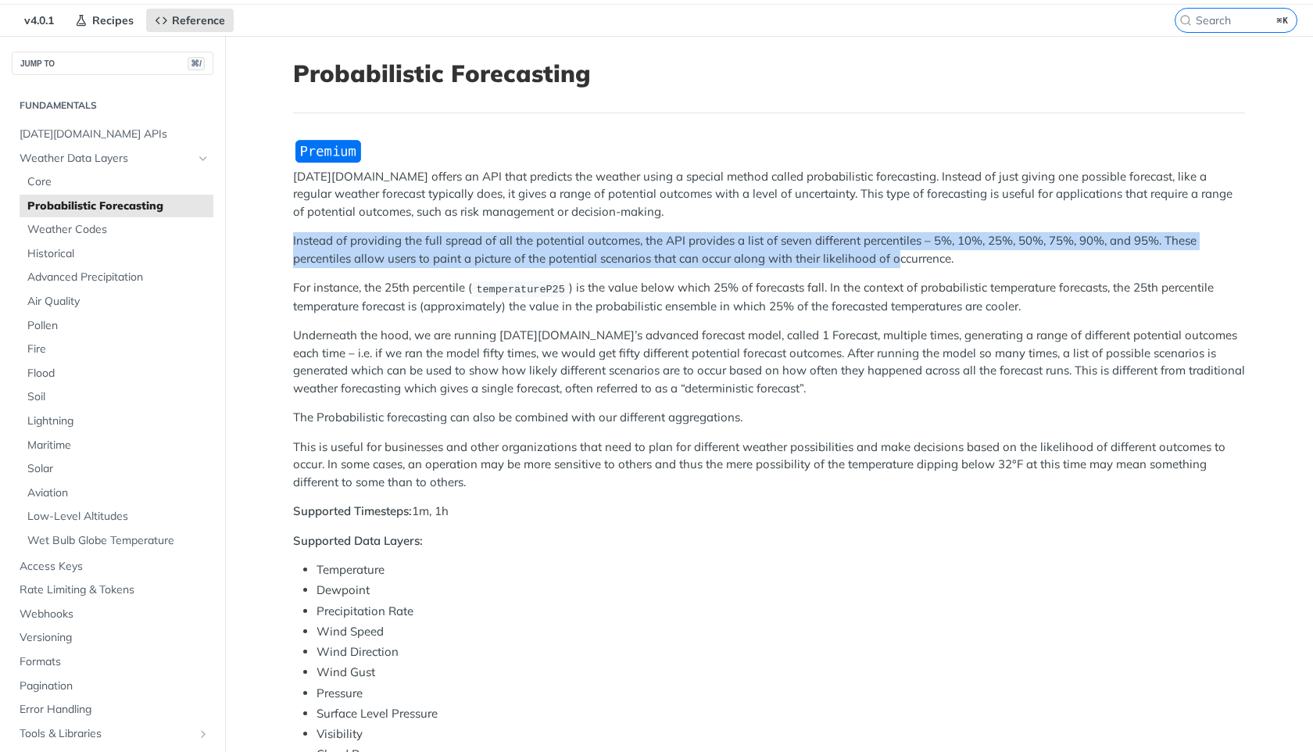
drag, startPoint x: 853, startPoint y: 230, endPoint x: 901, endPoint y: 260, distance: 57.3
click at [900, 260] on div "Tomorrow.io offers an API that predicts the weather using a special method call…" at bounding box center [769, 632] width 952 height 988
click at [901, 260] on p "Instead of providing the full spread of all the potential outcomes, the API pro…" at bounding box center [769, 249] width 952 height 35
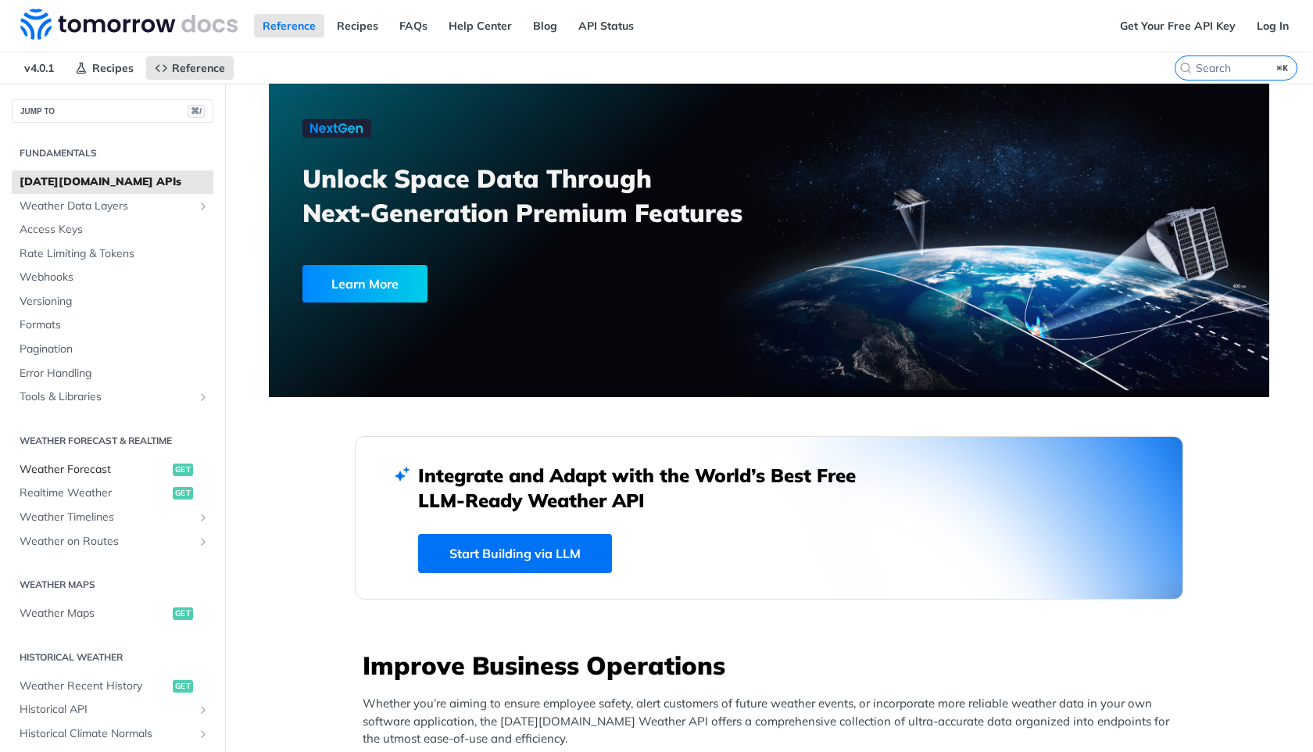
click at [101, 474] on span "Weather Forecast" at bounding box center [94, 470] width 149 height 16
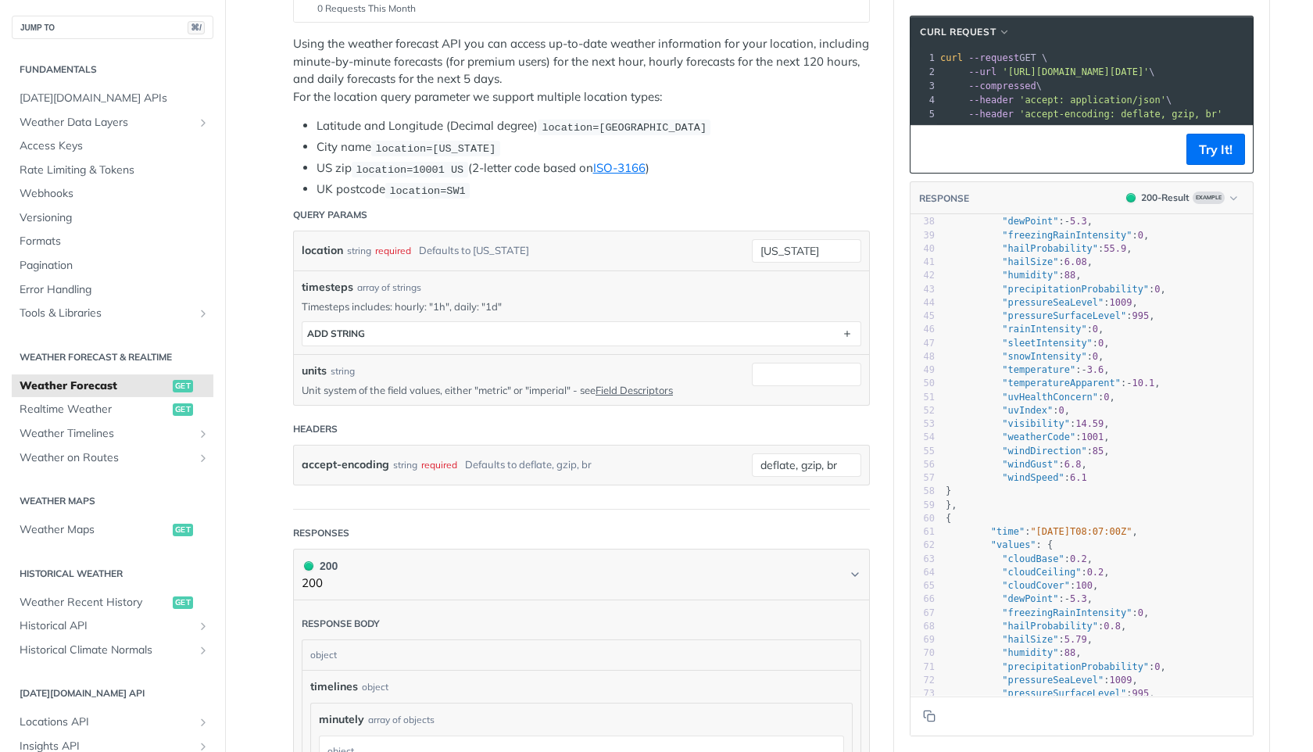
scroll to position [532, 0]
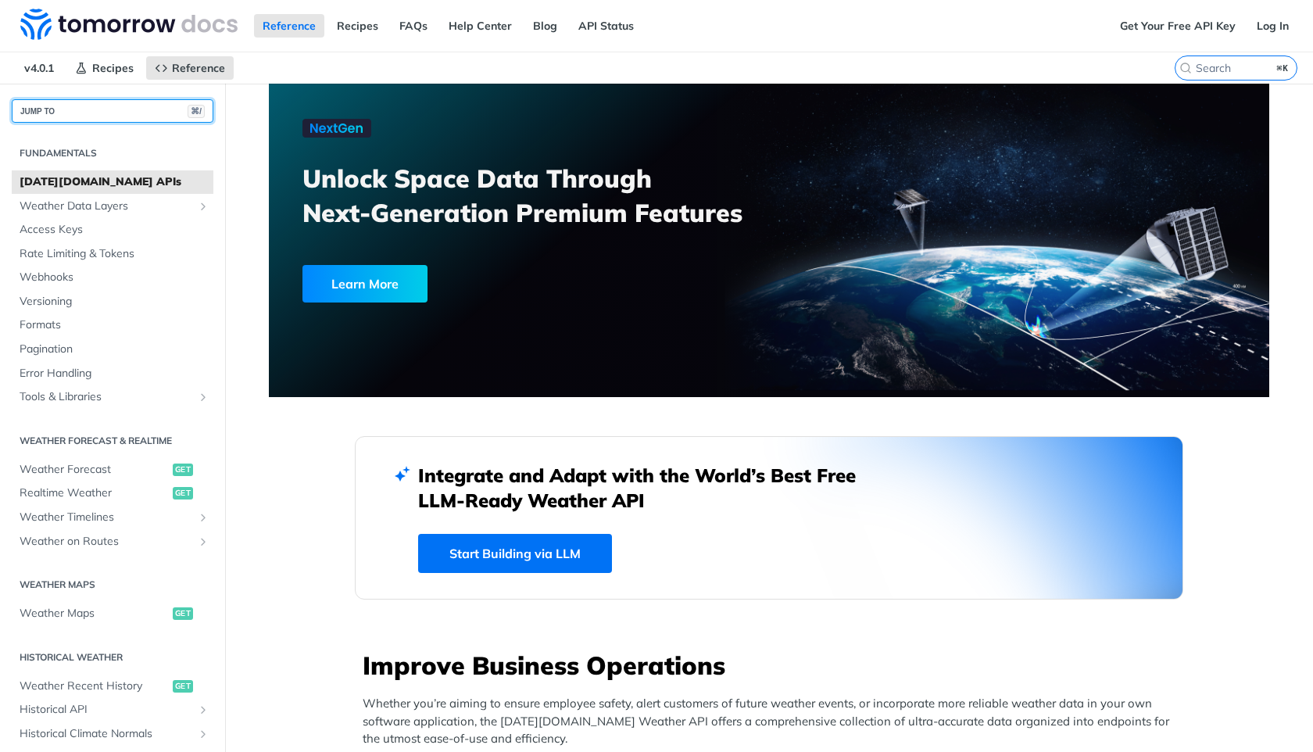
click at [164, 103] on button "JUMP TO ⌘/" at bounding box center [113, 110] width 202 height 23
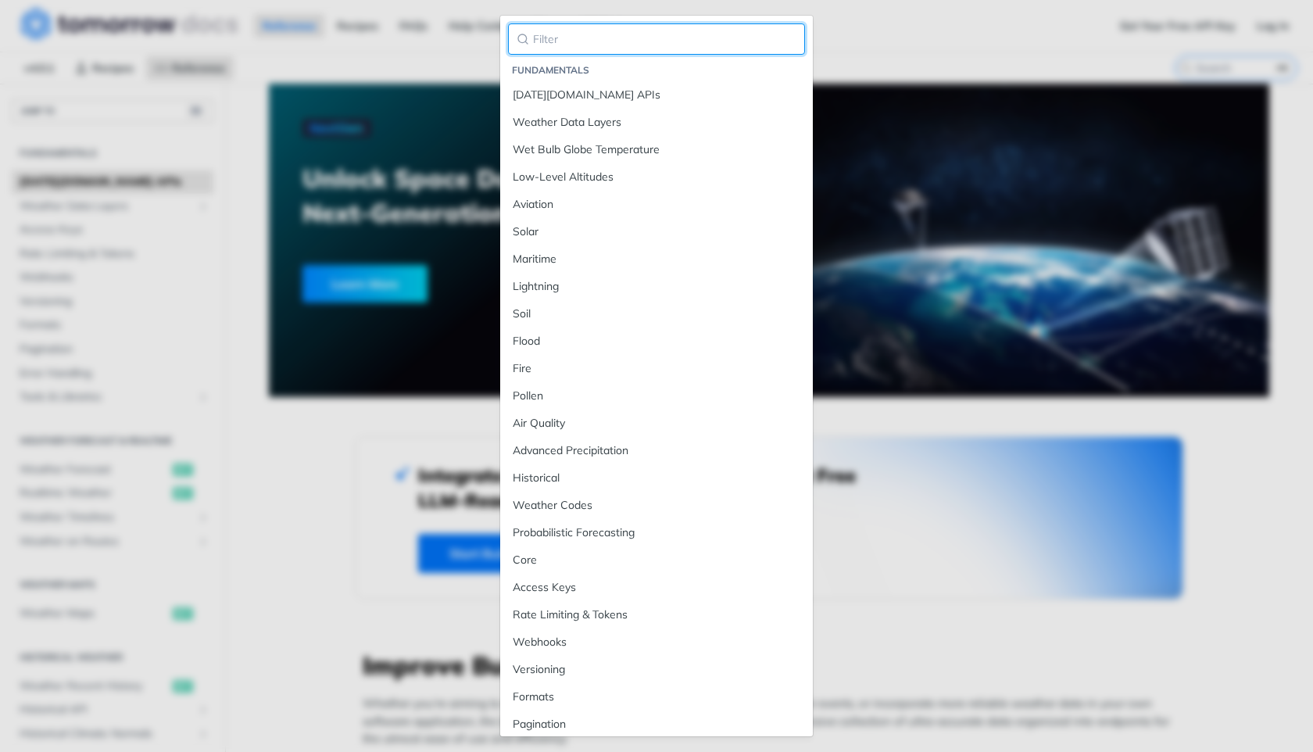
paste input "temperaturePXX"
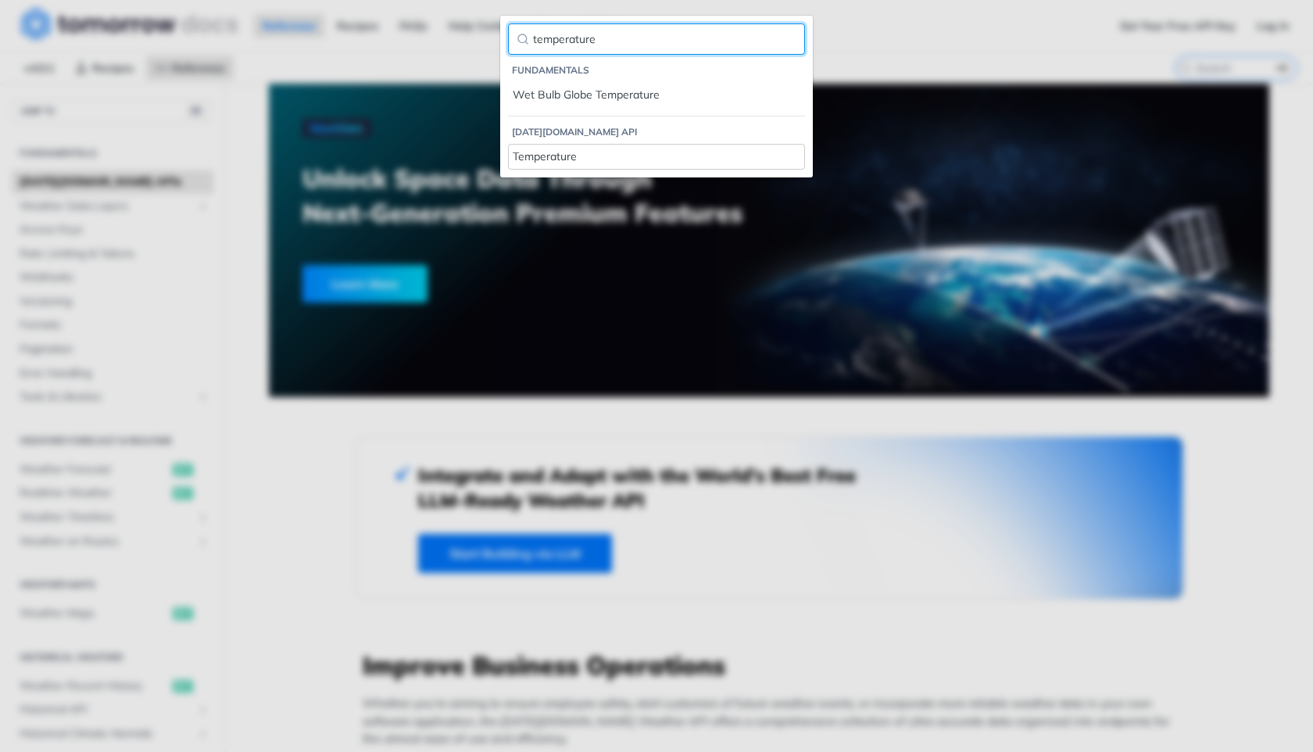
type input "temperature"
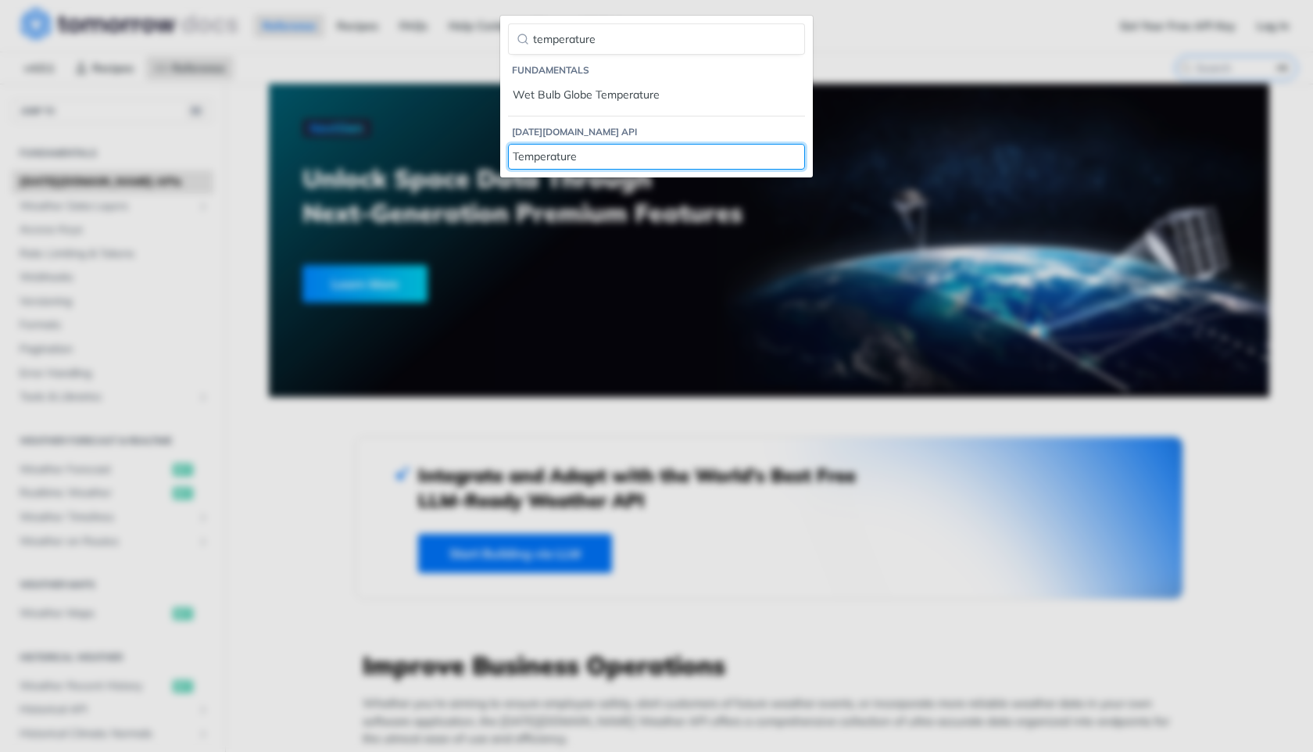
click at [543, 154] on div "Temperature" at bounding box center [657, 157] width 288 height 16
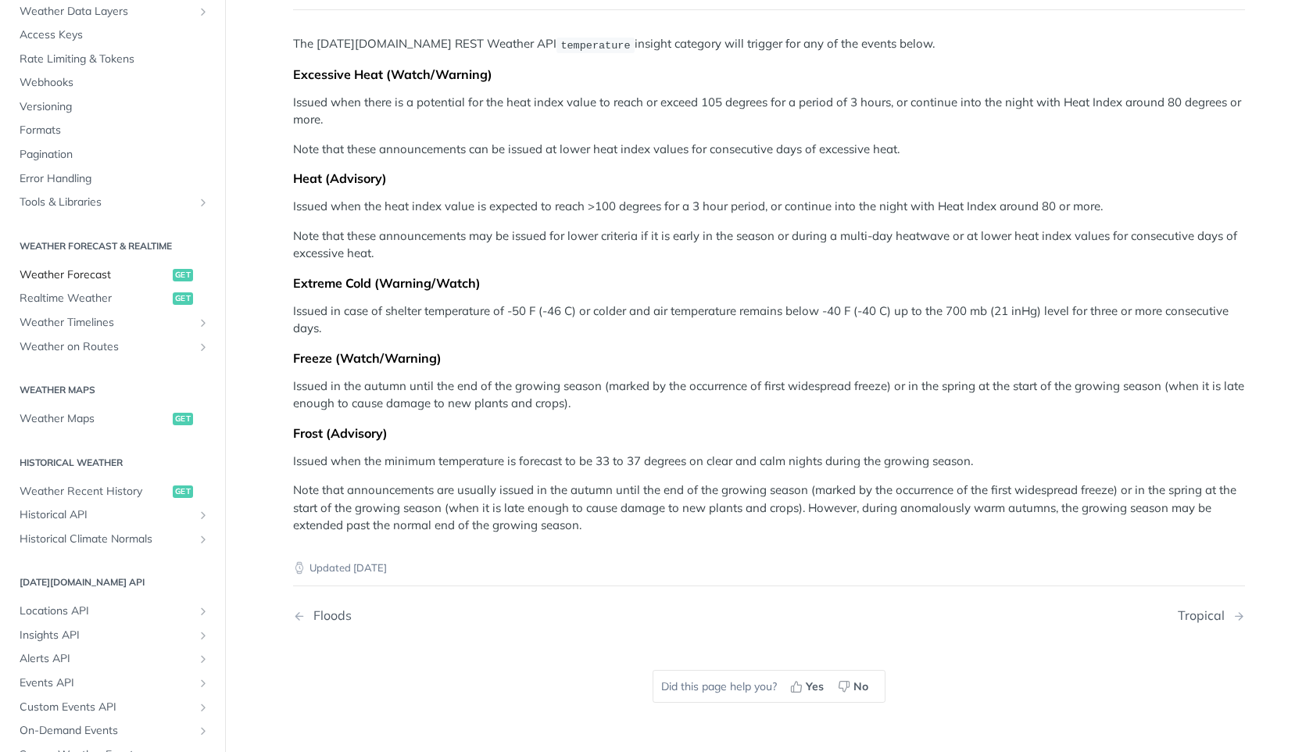
click at [81, 276] on span "Weather Forecast" at bounding box center [94, 275] width 149 height 16
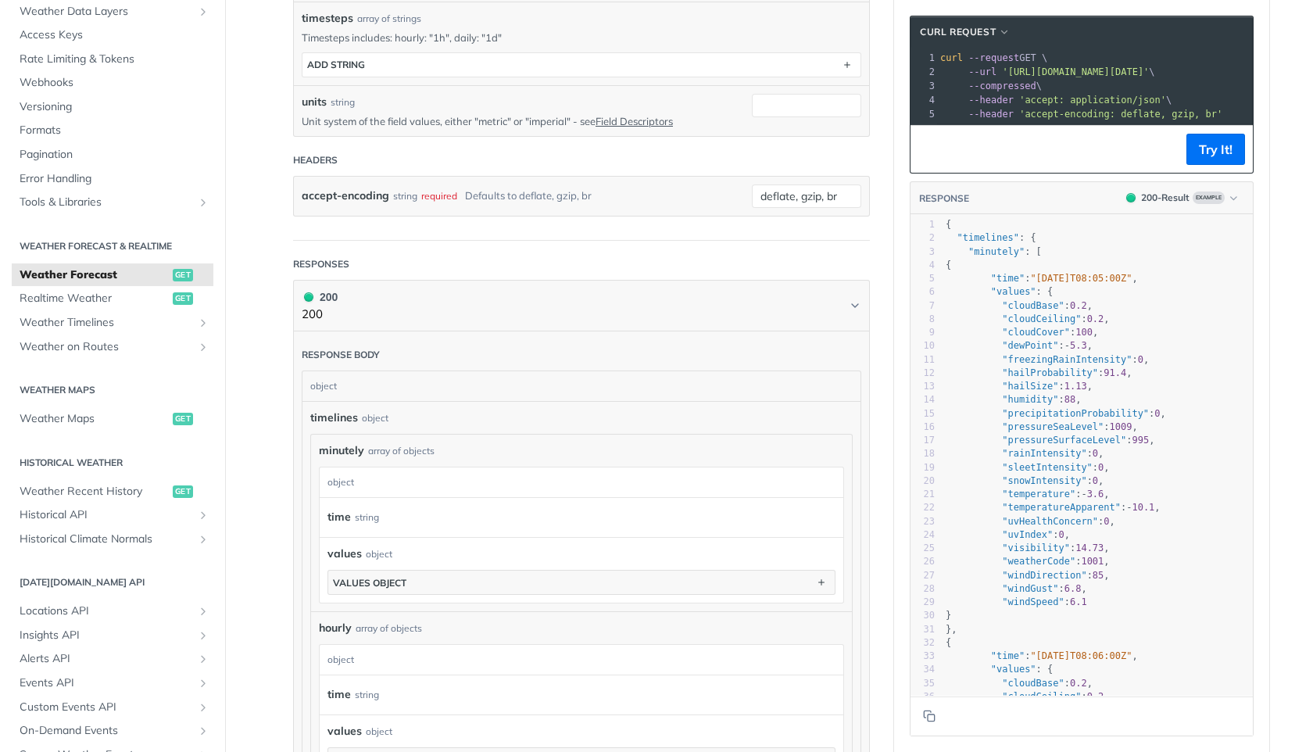
click at [1042, 319] on span ""cloudCeiling"" at bounding box center [1041, 318] width 79 height 11
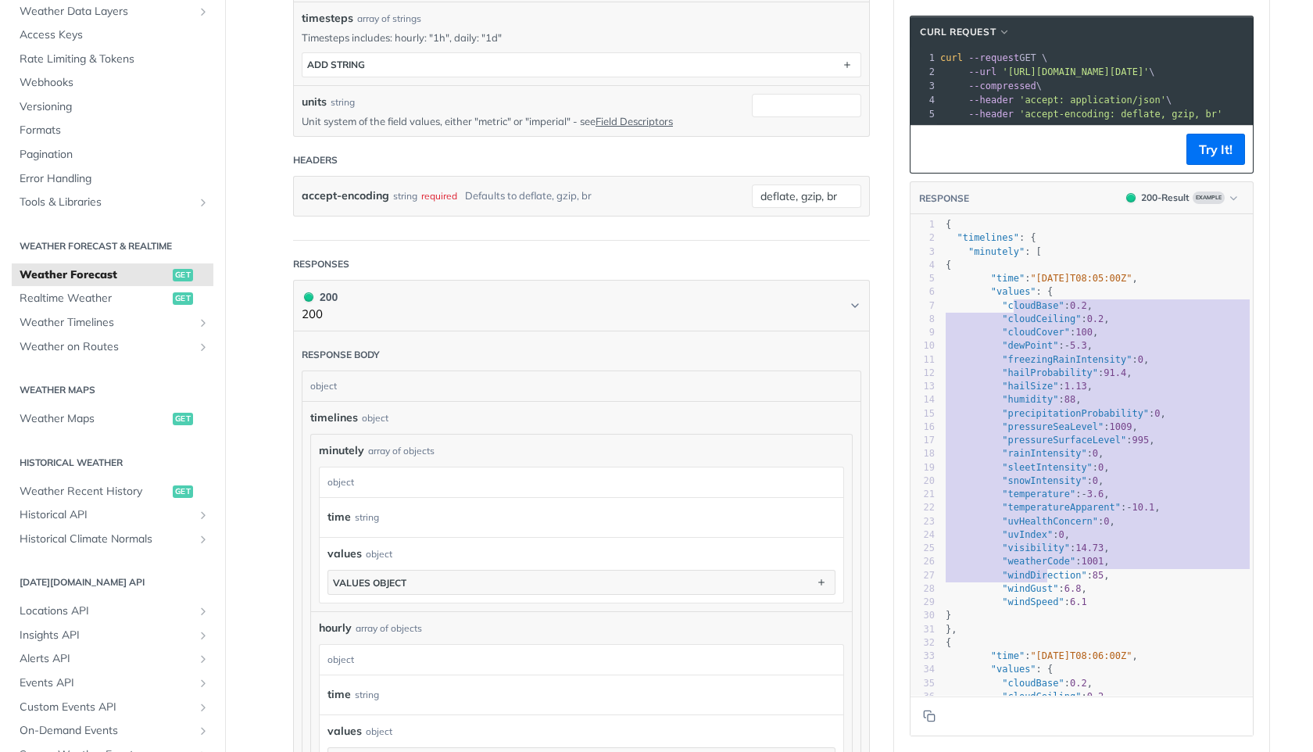
type textarea "loudBase": 0.2, "cloudCeiling": 0.2, "cloudCover": 100, "dewPoint": -5.3, "free…"
drag, startPoint x: 1014, startPoint y: 303, endPoint x: 1061, endPoint y: 608, distance: 308.5
click at [1061, 608] on div "1 { 2 "timelines" : { 3 "minutely" : [ 4 { 5 "time" : "2025-02-09T08:05:00Z" , …" at bounding box center [1098, 521] width 310 height 607
click at [1061, 608] on pre ""windSpeed" : 6.1" at bounding box center [1098, 602] width 310 height 13
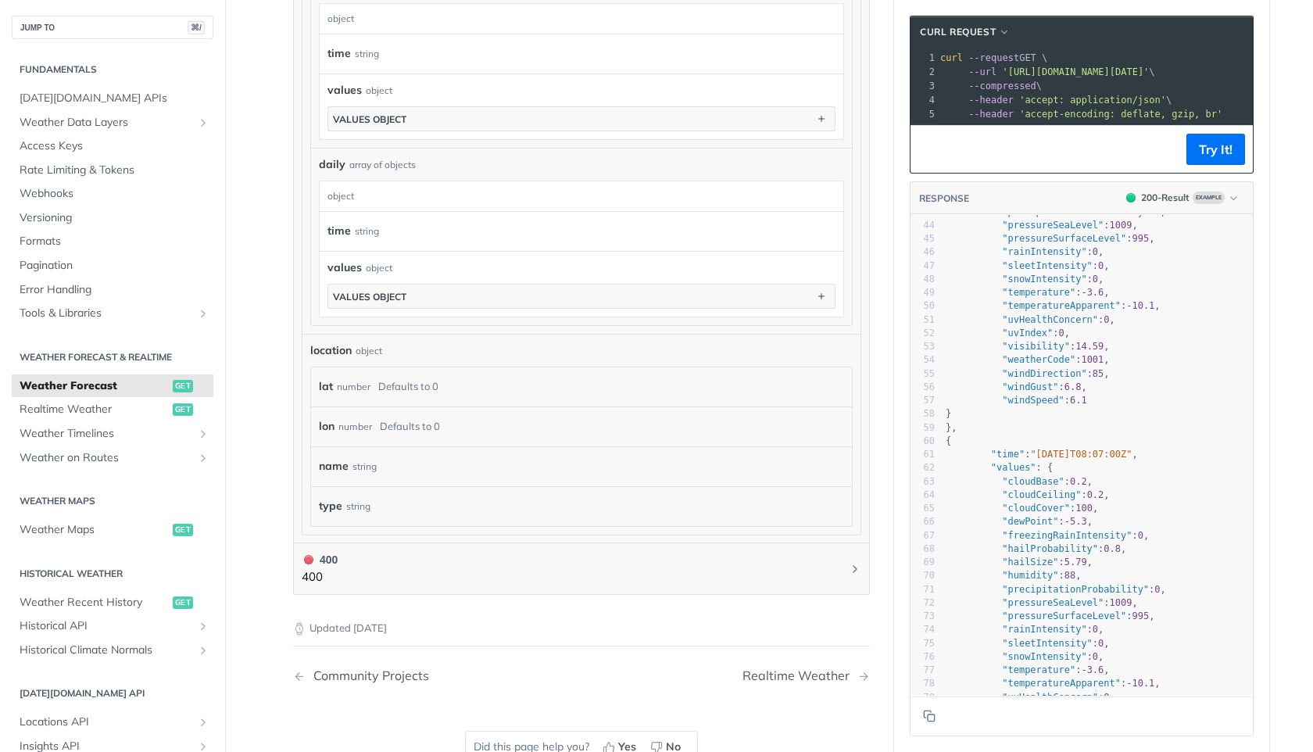
click at [92, 39] on div "Fundamentals Tomorrow.io APIs Weather Data Layers Core Probabilistic Forecastin…" at bounding box center [112, 539] width 225 height 1000
click at [92, 34] on button "JUMP TO ⌘/" at bounding box center [113, 27] width 202 height 23
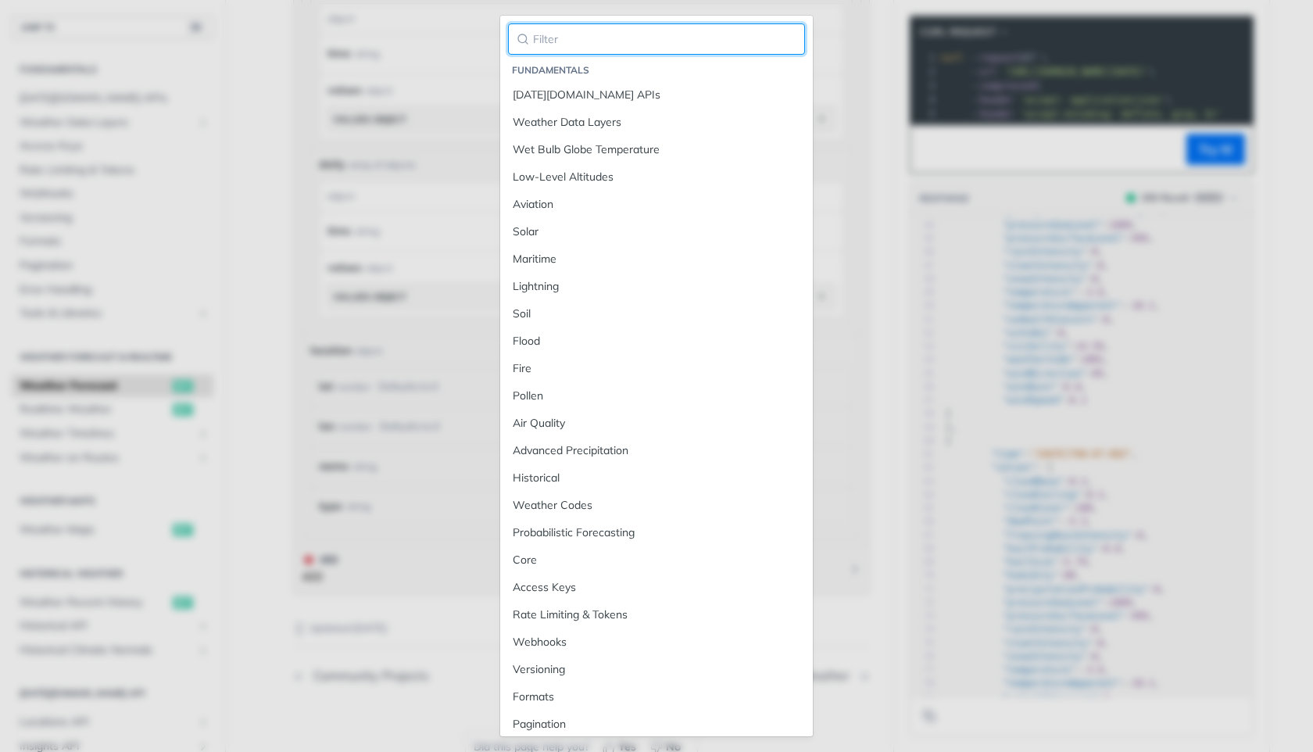
paste input "temperaturePXX"
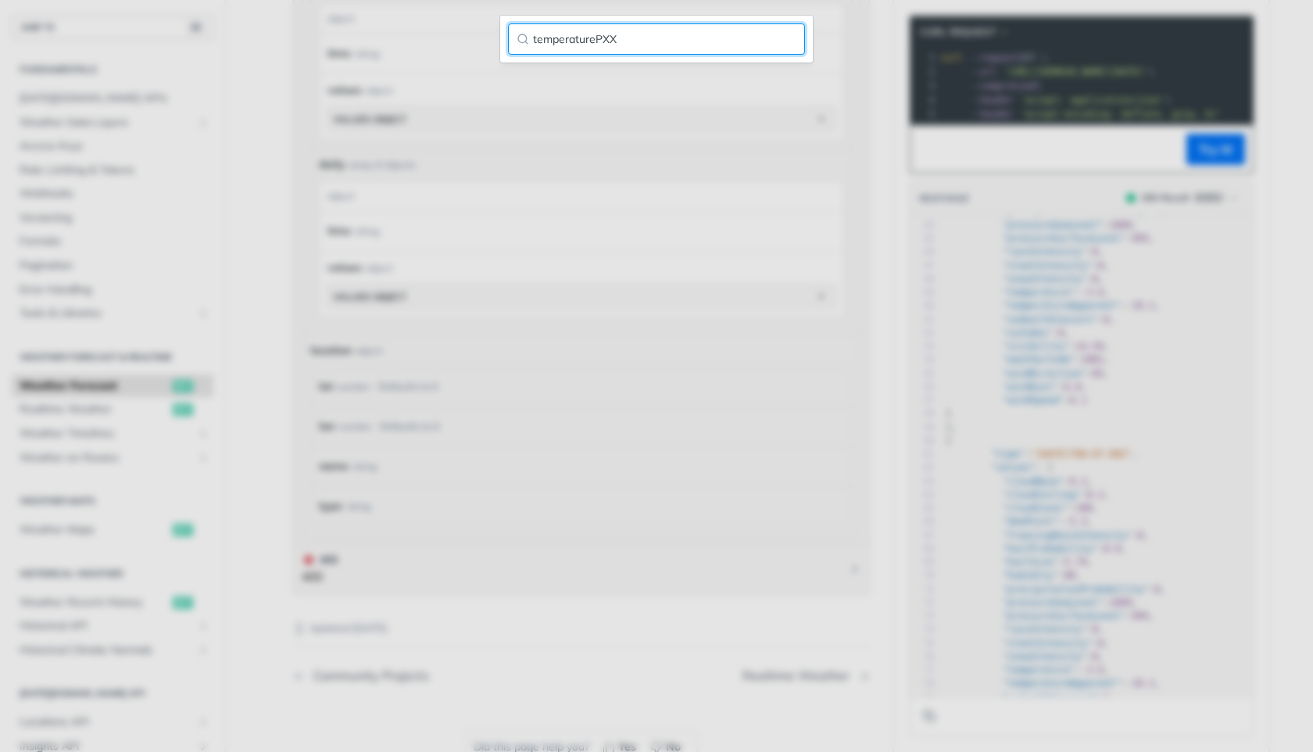
type input "temperaturePXX"
click at [177, 147] on div "temperaturePXX" at bounding box center [656, 376] width 1313 height 752
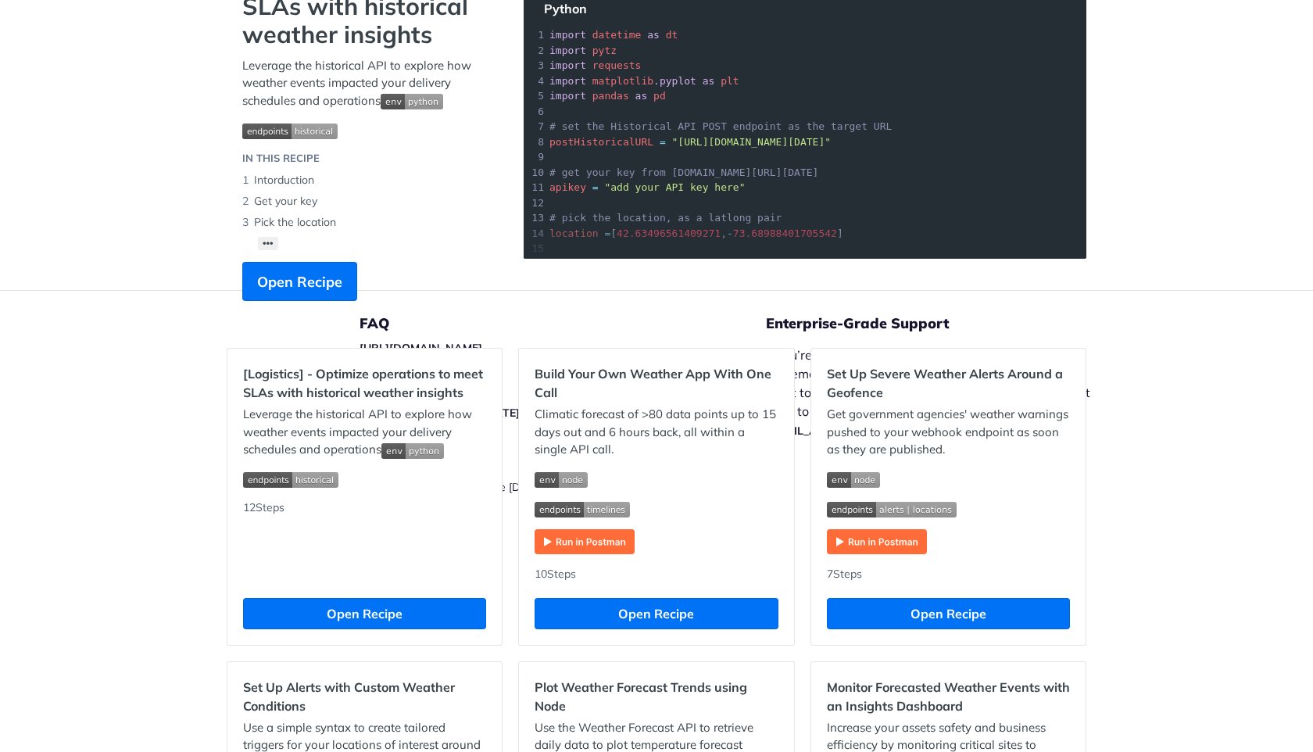
scroll to position [202, 0]
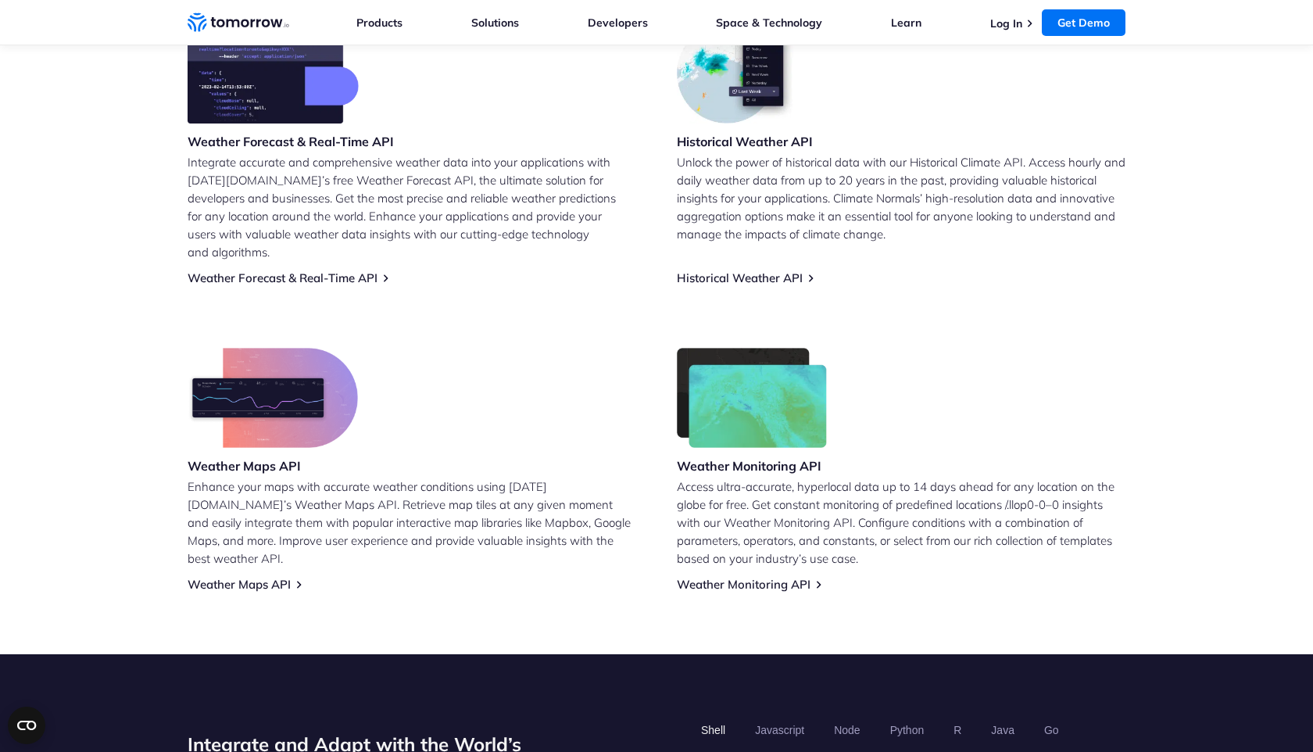
scroll to position [666, 0]
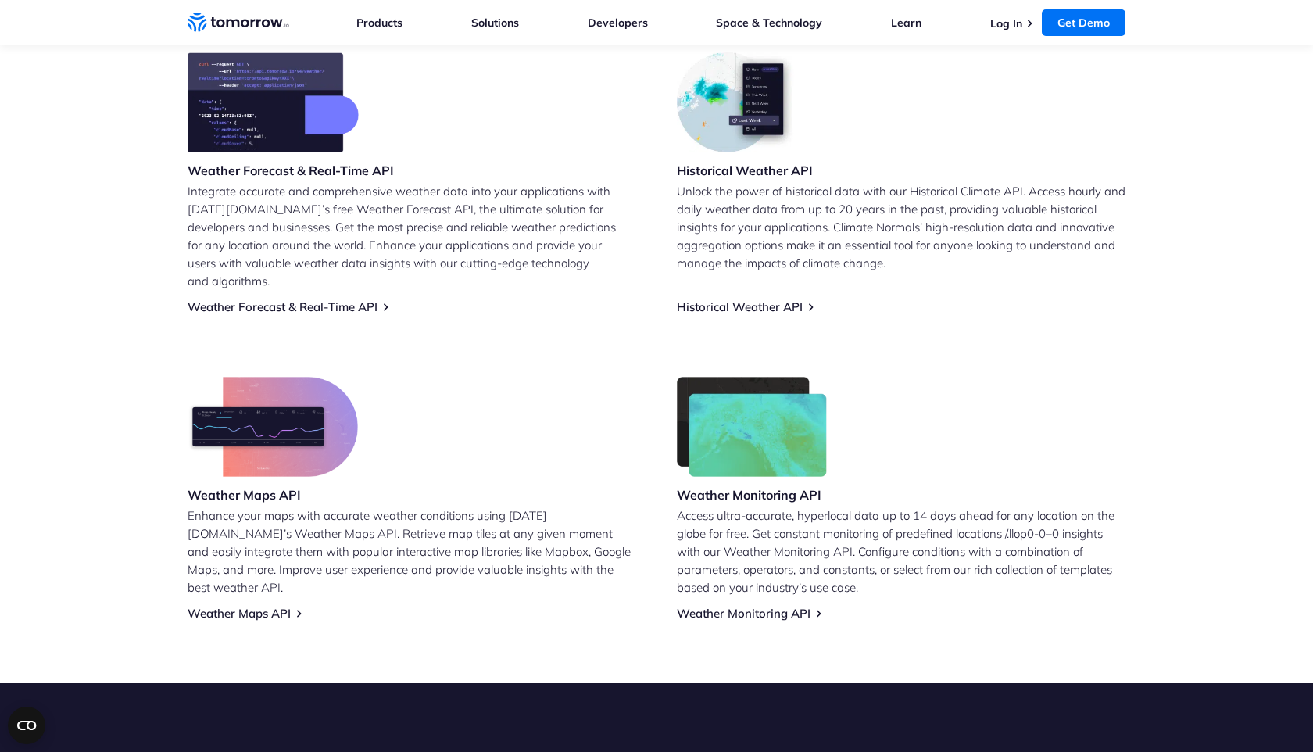
click at [270, 141] on img at bounding box center [273, 102] width 171 height 100
click at [297, 299] on link "Weather Forecast & Real-Time API" at bounding box center [283, 306] width 190 height 15
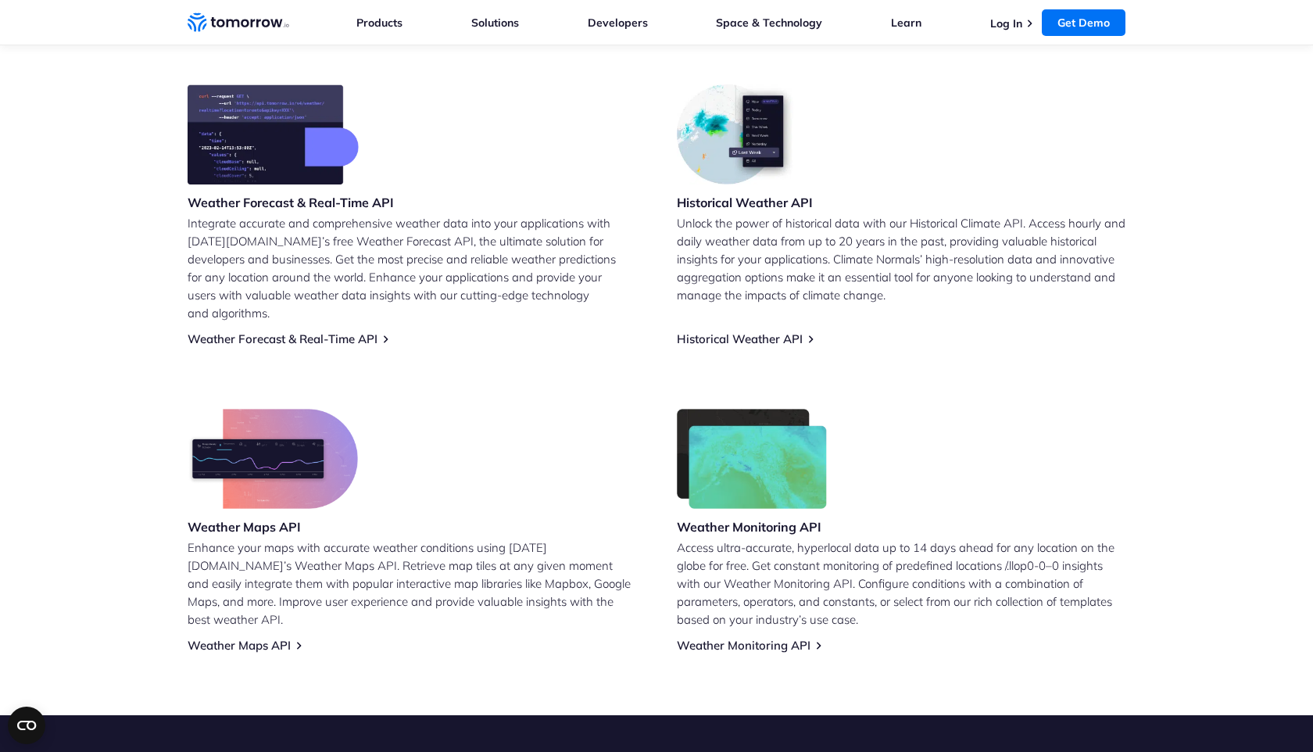
scroll to position [650, 0]
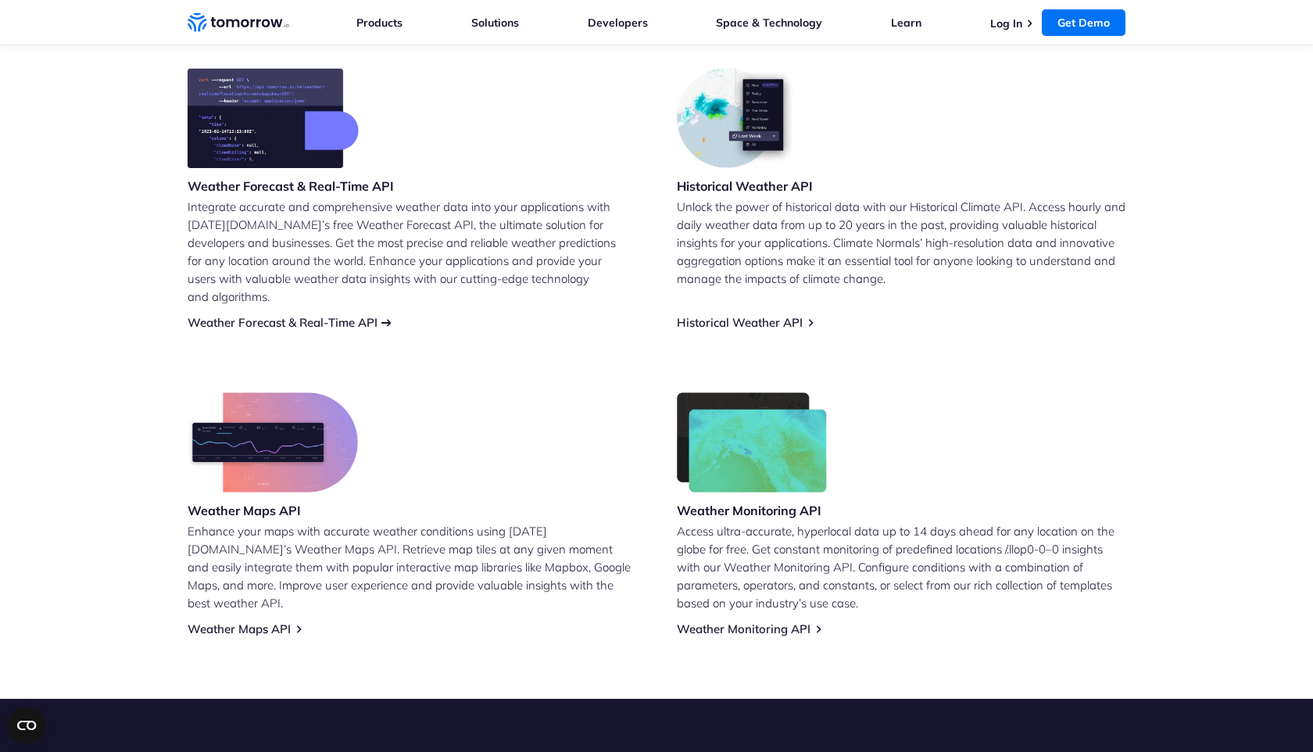
click at [308, 315] on link "Weather Forecast & Real-Time API" at bounding box center [283, 322] width 190 height 15
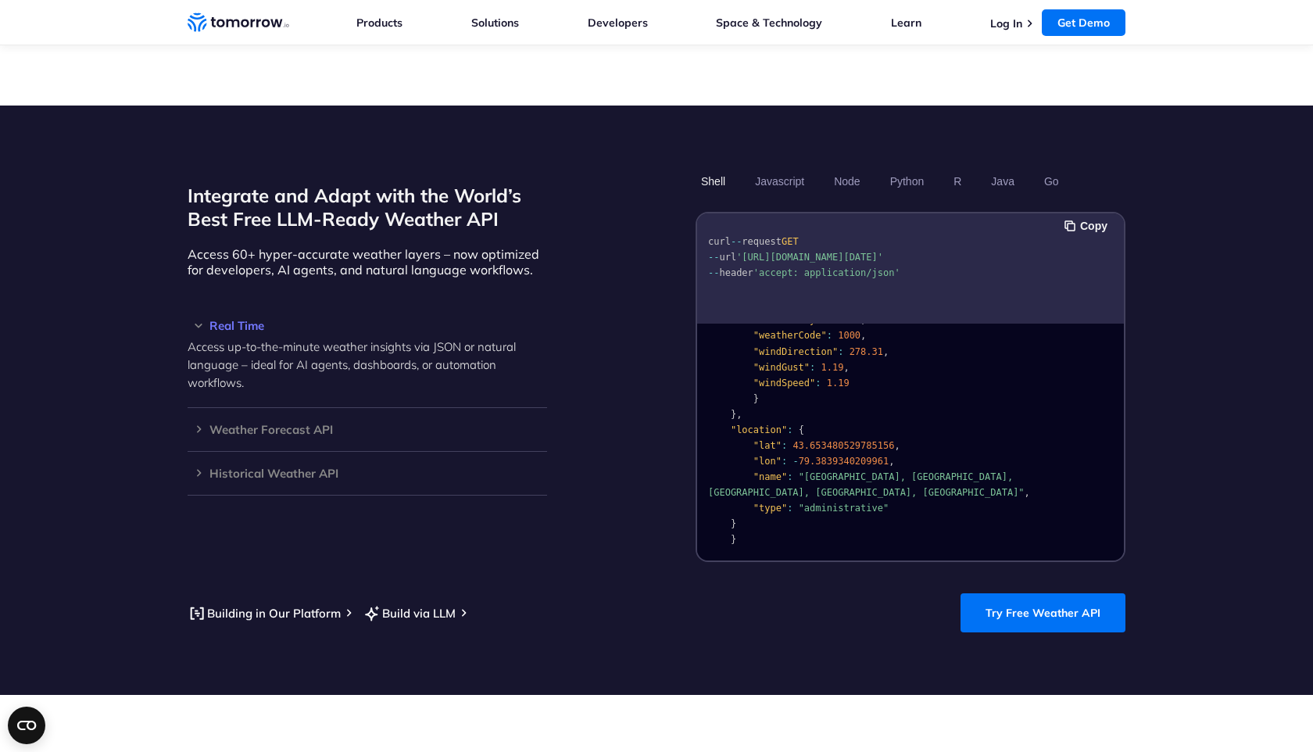
scroll to position [1245, 0]
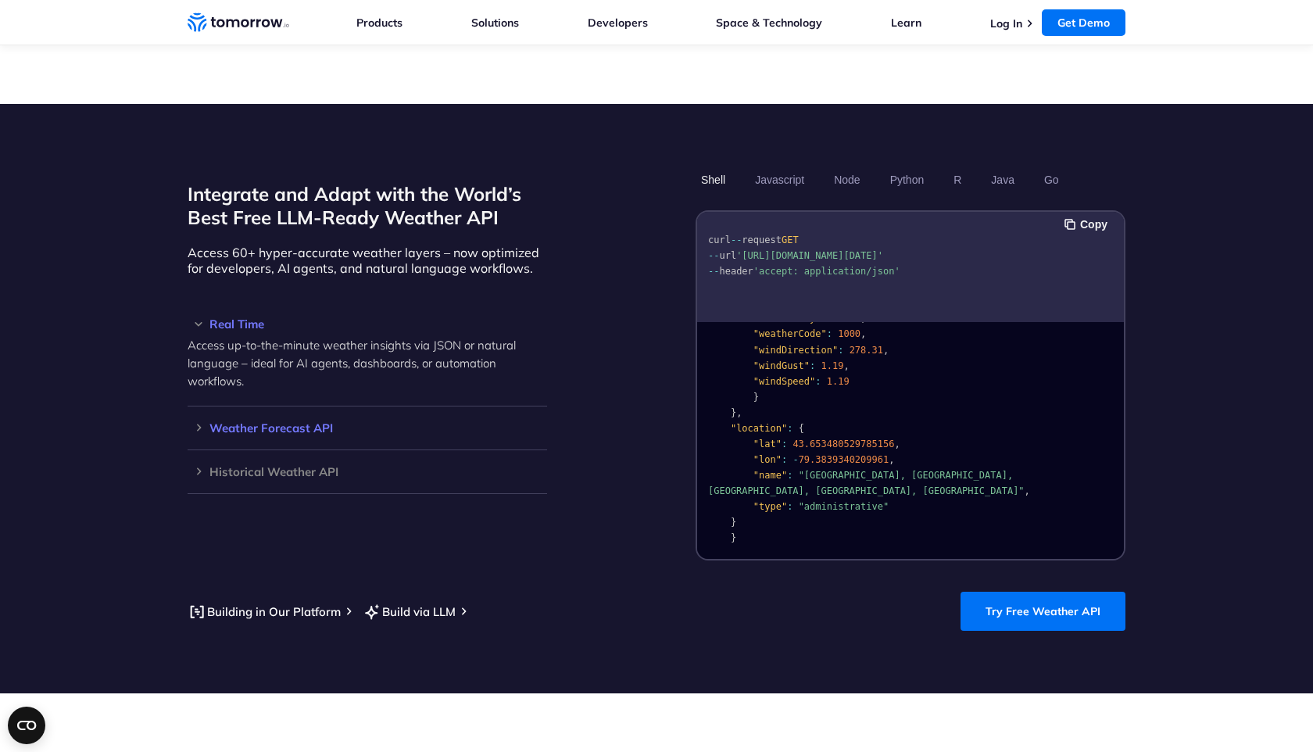
click at [428, 422] on h3 "Weather Forecast API" at bounding box center [368, 428] width 360 height 12
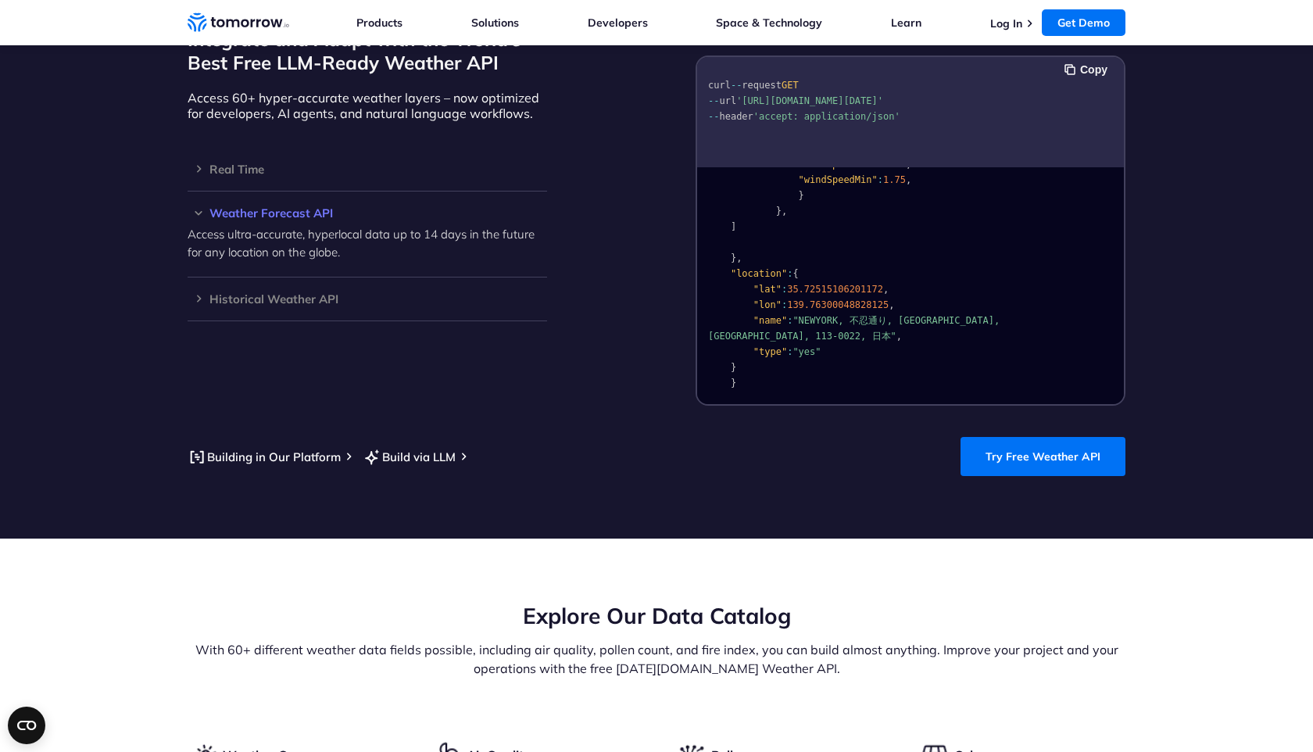
scroll to position [1411, 0]
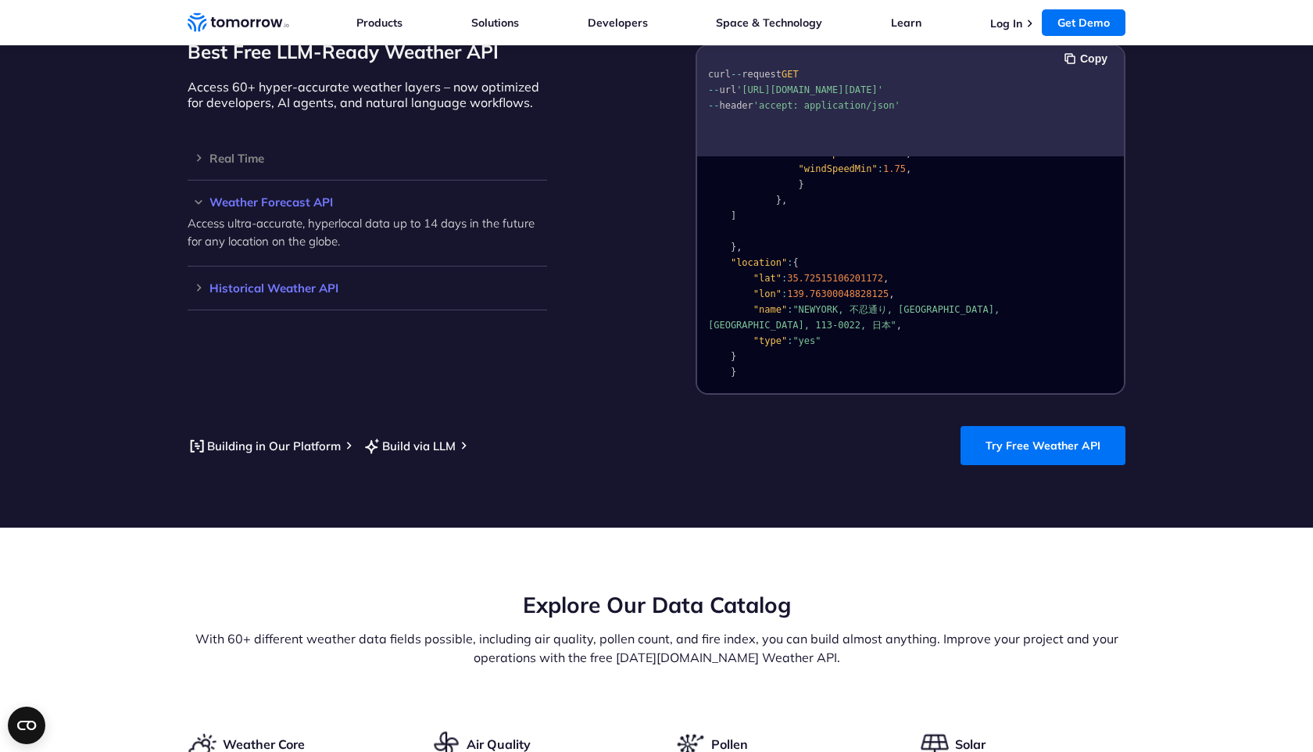
click at [376, 267] on div "Historical Weather API Optimize your operations with access to hourly and daily…" at bounding box center [368, 289] width 360 height 44
click at [338, 275] on div "Historical Weather API Optimize your operations with access to hourly and daily…" at bounding box center [368, 289] width 360 height 44
click at [317, 282] on h3 "Historical Weather API" at bounding box center [368, 288] width 360 height 12
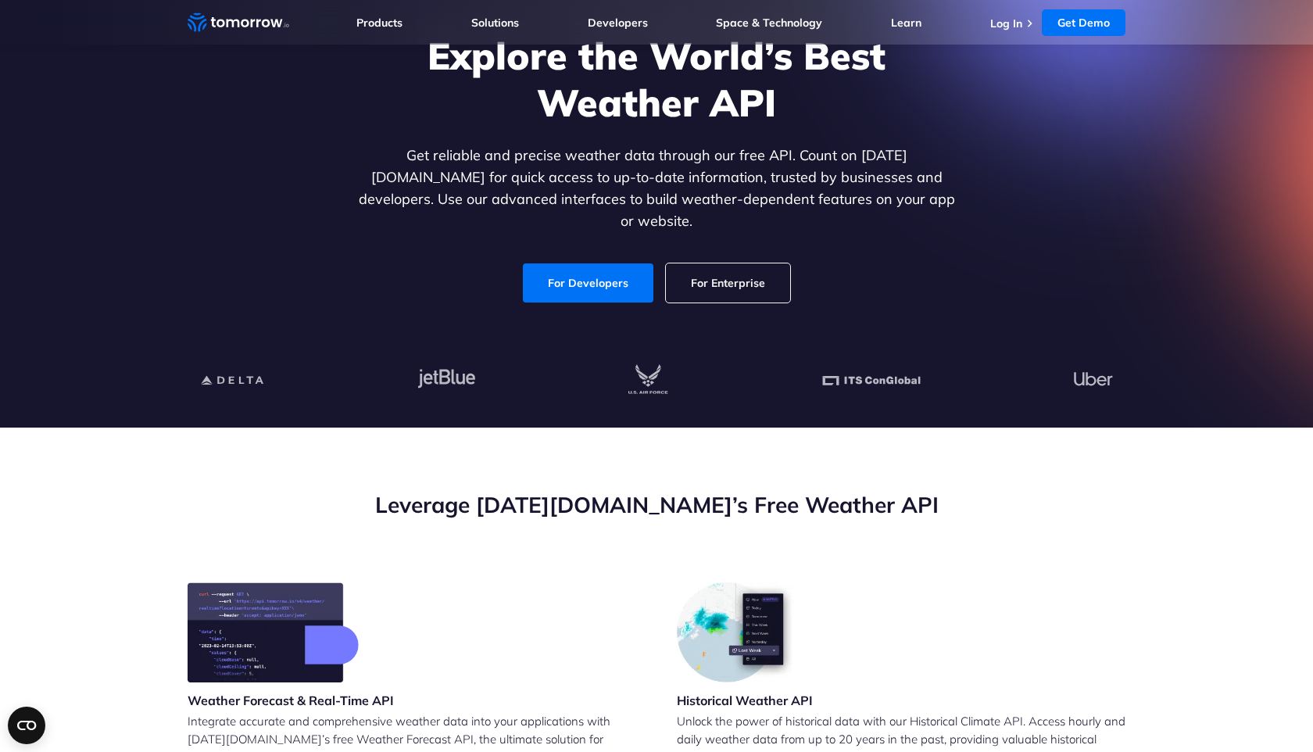
scroll to position [0, 0]
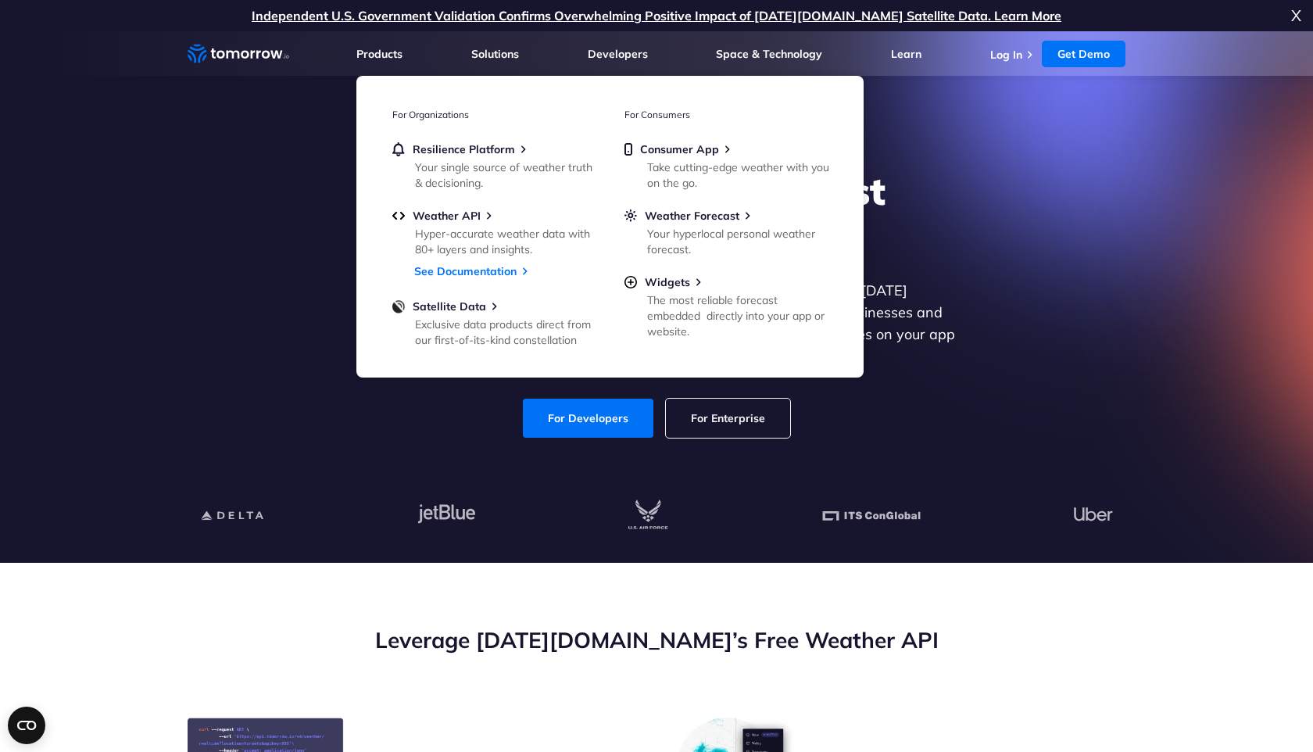
click at [453, 199] on ul "Resilience Platform Your single source of weather truth & decisioning. Weather …" at bounding box center [493, 243] width 203 height 202
click at [453, 205] on ul "Resilience Platform Your single source of weather truth & decisioning. Weather …" at bounding box center [493, 243] width 203 height 202
click at [455, 217] on span "Weather API" at bounding box center [447, 216] width 68 height 14
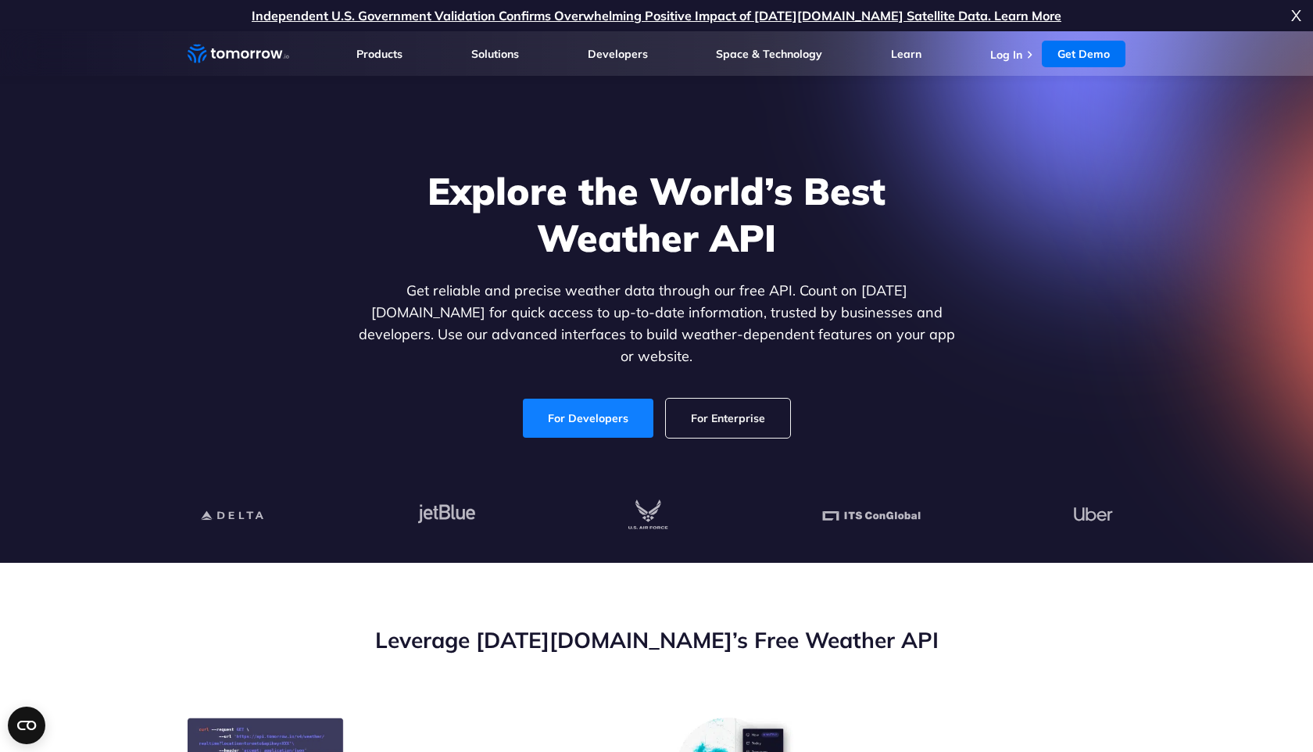
click at [612, 399] on link "For Developers" at bounding box center [588, 418] width 131 height 39
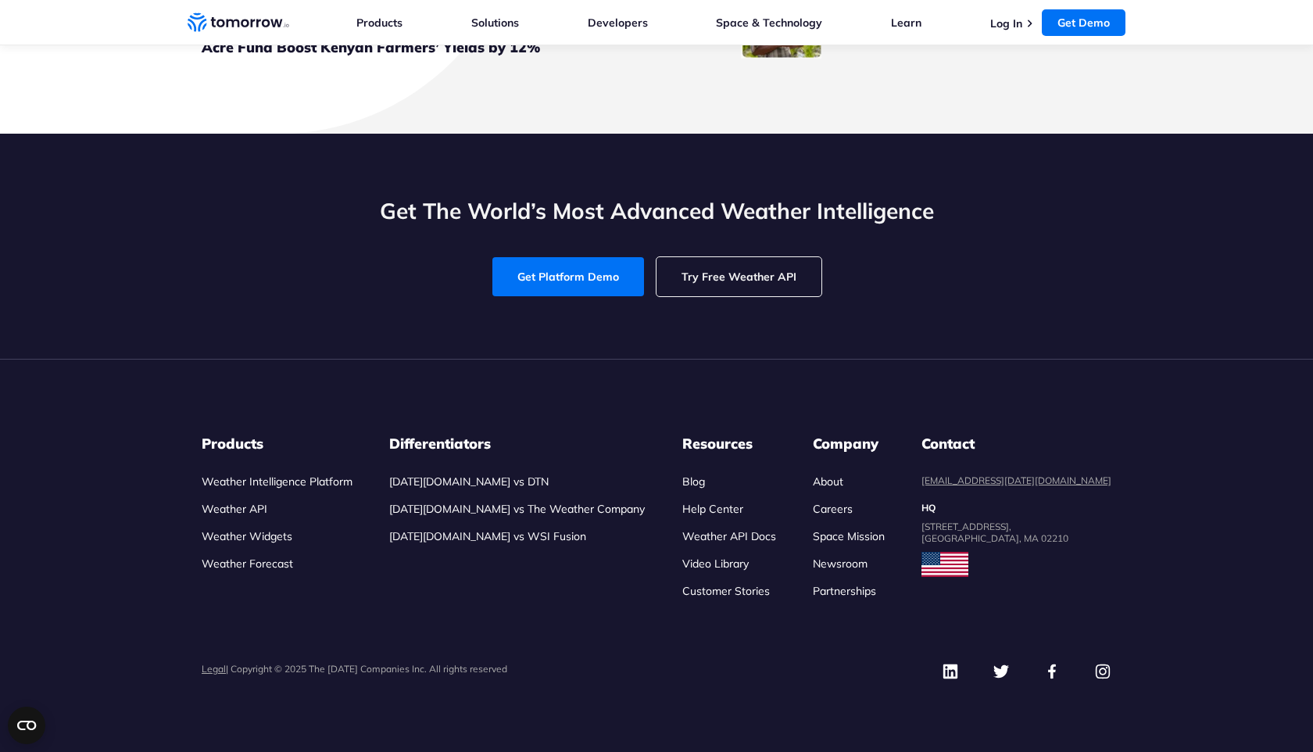
scroll to position [7278, 0]
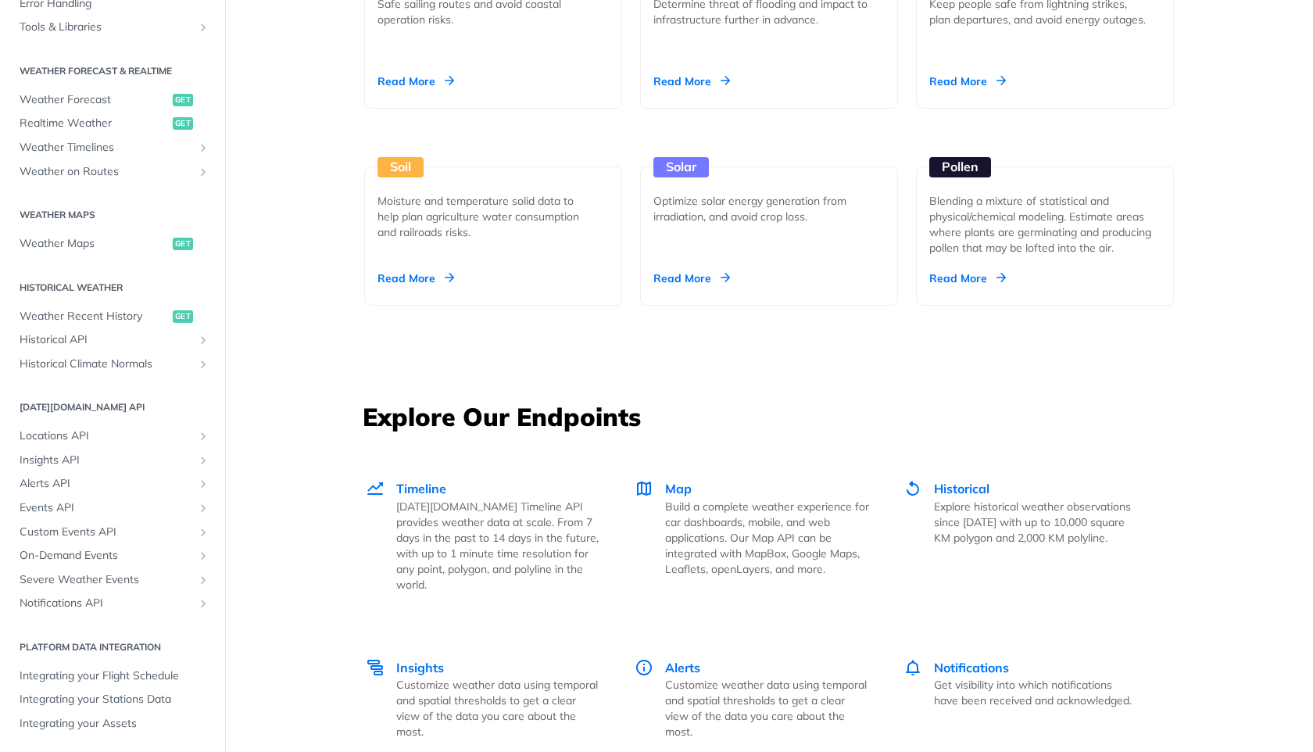
scroll to position [1839, 0]
